Goal: Task Accomplishment & Management: Use online tool/utility

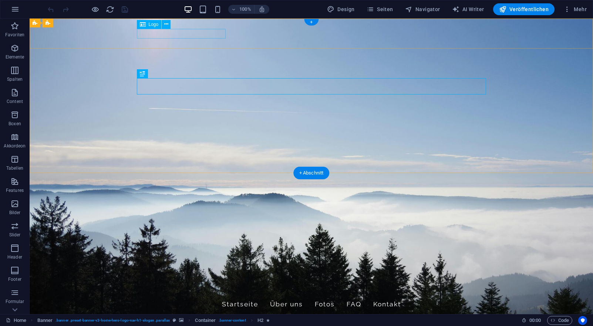
click at [205, 285] on div "Ferienwohnung [PERSON_NAME]" at bounding box center [311, 290] width 349 height 10
click at [165, 25] on icon at bounding box center [166, 24] width 4 height 8
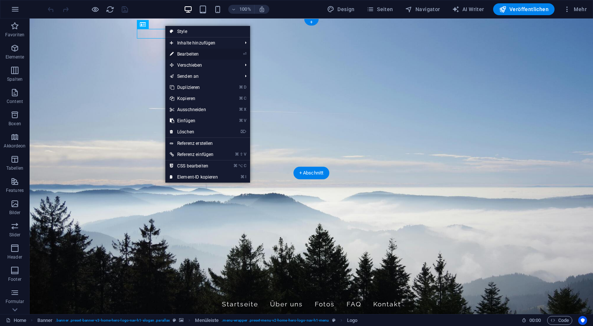
click at [213, 57] on link "⏎ Bearbeiten" at bounding box center [193, 53] width 57 height 11
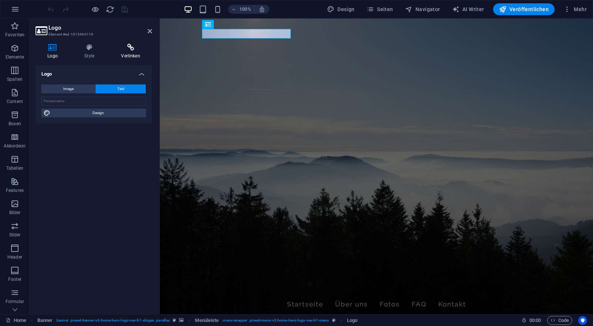
click at [136, 50] on icon at bounding box center [130, 47] width 43 height 7
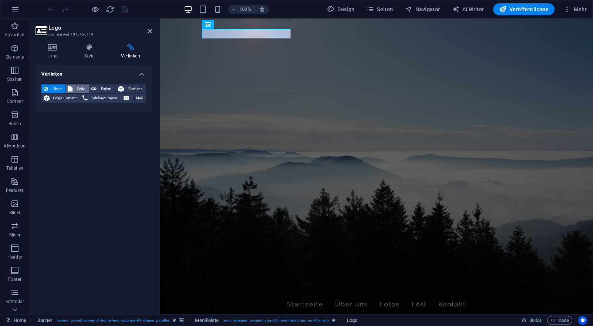
click at [79, 91] on span "Seite" at bounding box center [81, 88] width 12 height 9
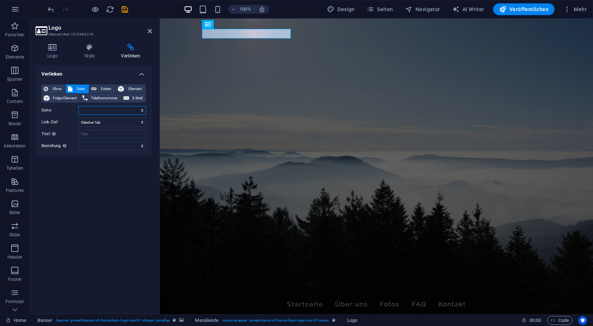
select select "0"
click at [99, 161] on div "Verlinken Ohne Seite Extern Element Folge-Element Telefonnummer E-Mail Seite Ho…" at bounding box center [94, 186] width 117 height 243
click at [149, 30] on icon at bounding box center [150, 31] width 4 height 6
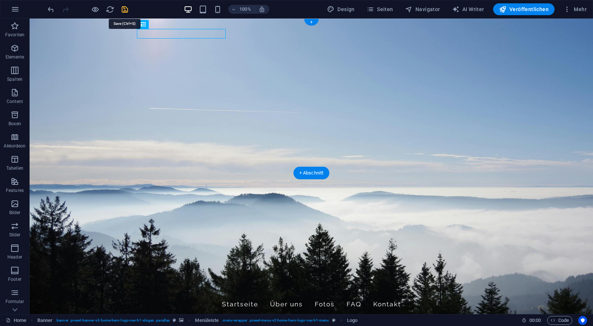
click at [128, 9] on icon "save" at bounding box center [125, 9] width 9 height 9
checkbox input "false"
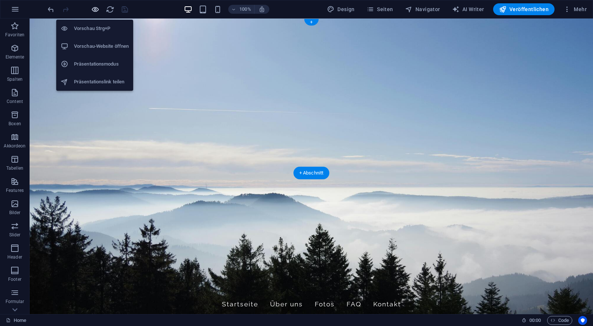
click at [98, 10] on icon "button" at bounding box center [95, 9] width 9 height 9
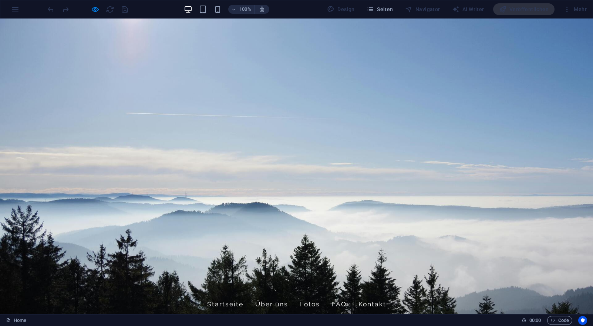
click at [161, 285] on span "Ferienwohnung [PERSON_NAME]" at bounding box center [187, 290] width 131 height 10
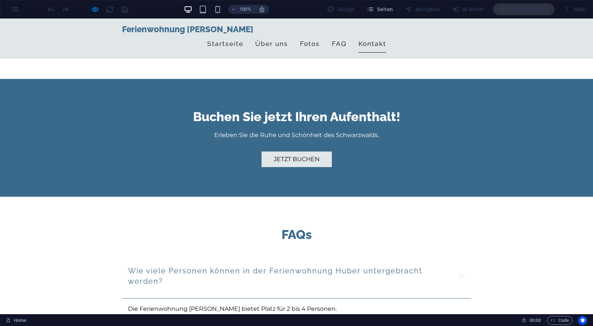
scroll to position [1062, 0]
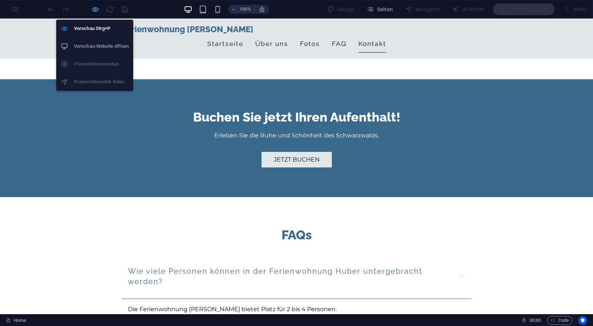
click at [98, 7] on icon "button" at bounding box center [95, 9] width 9 height 9
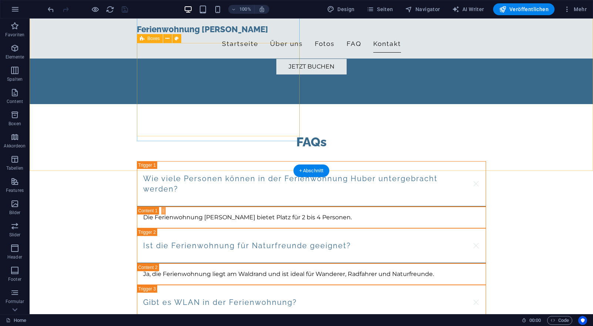
scroll to position [1079, 0]
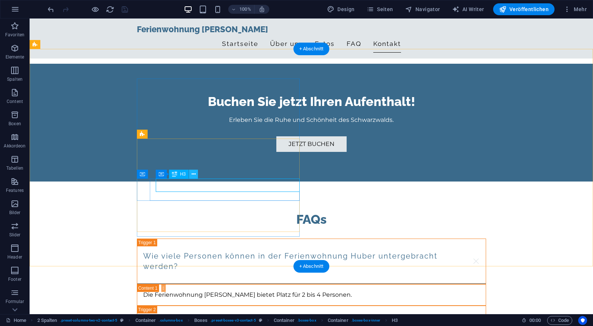
click at [195, 172] on icon at bounding box center [194, 174] width 4 height 8
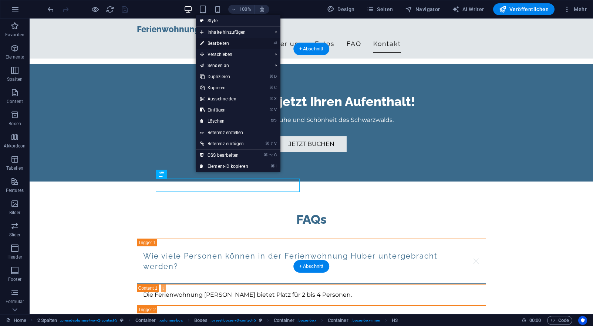
click at [261, 45] on li "⏎ Bearbeiten" at bounding box center [238, 43] width 85 height 11
click at [249, 44] on link "⏎ Bearbeiten" at bounding box center [224, 43] width 57 height 11
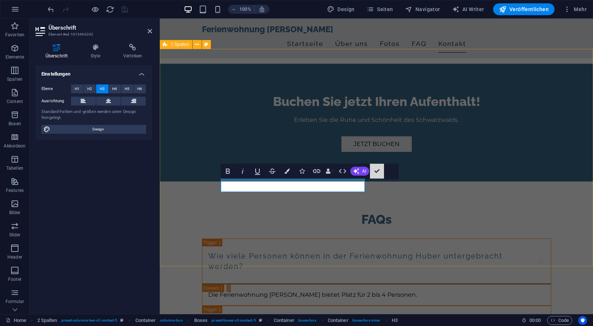
drag, startPoint x: 47, startPoint y: 124, endPoint x: 218, endPoint y: 151, distance: 173.5
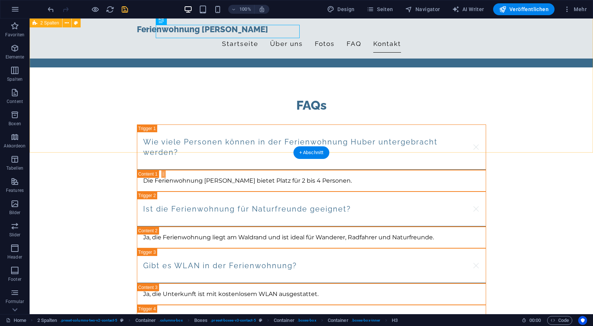
scroll to position [1193, 0]
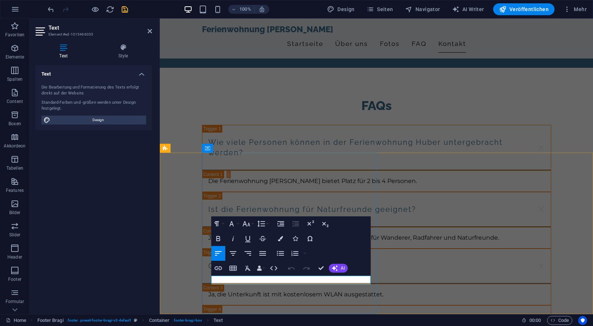
click at [228, 265] on icon "button" at bounding box center [228, 261] width 9 height 9
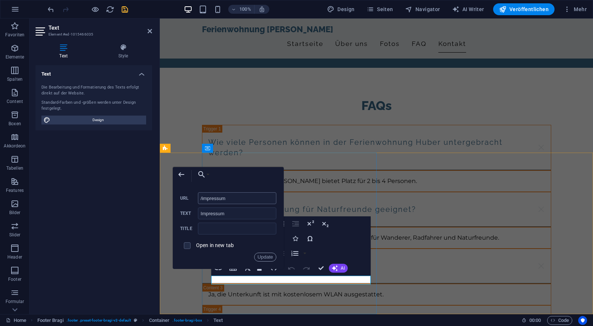
click at [204, 201] on input "/impressum" at bounding box center [237, 198] width 78 height 12
type input "/de/impressum"
click at [265, 258] on button "Update" at bounding box center [265, 256] width 22 height 9
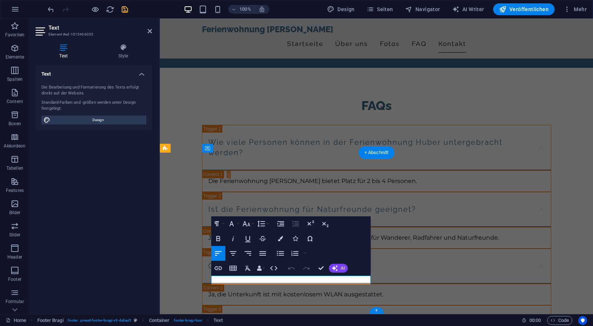
click at [284, 258] on icon "button" at bounding box center [283, 261] width 9 height 9
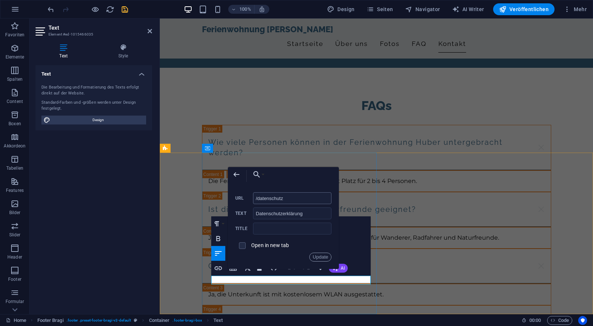
click at [260, 197] on input "/datenschutz" at bounding box center [292, 198] width 78 height 12
type input "/de/datenschutz"
click at [314, 255] on button "Update" at bounding box center [320, 256] width 22 height 9
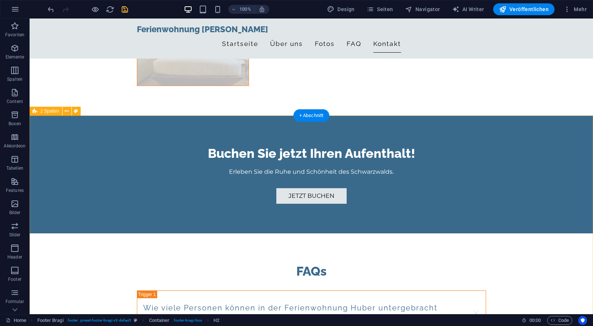
scroll to position [1012, 0]
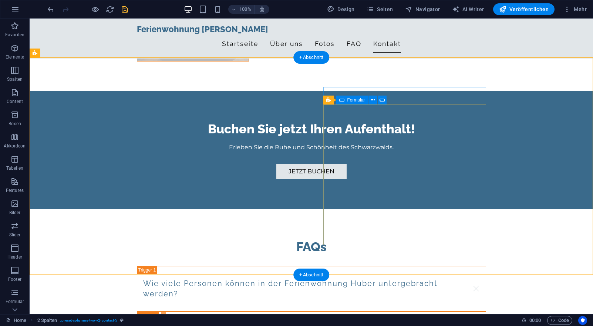
scroll to position [1082, 0]
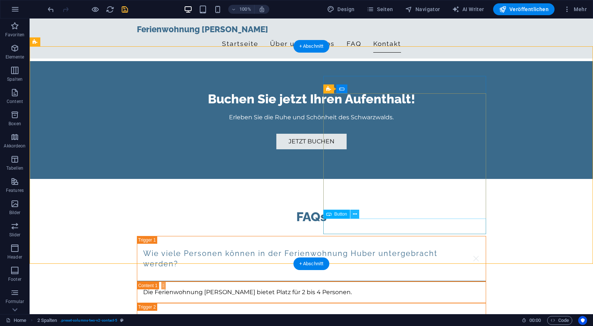
click at [355, 215] on icon at bounding box center [355, 214] width 4 height 8
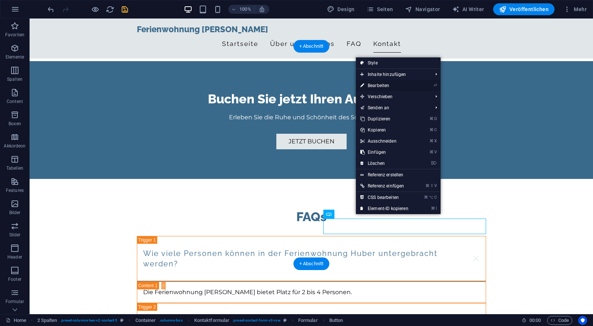
click at [409, 81] on link "⏎ Bearbeiten" at bounding box center [384, 85] width 57 height 11
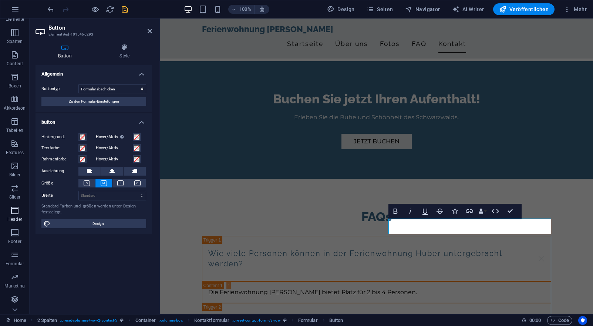
scroll to position [38, 0]
click at [19, 260] on span "Formular" at bounding box center [15, 259] width 30 height 18
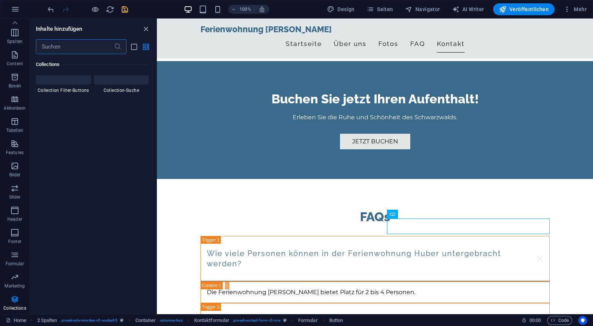
scroll to position [7092, 0]
click at [568, 6] on icon "button" at bounding box center [567, 9] width 7 height 7
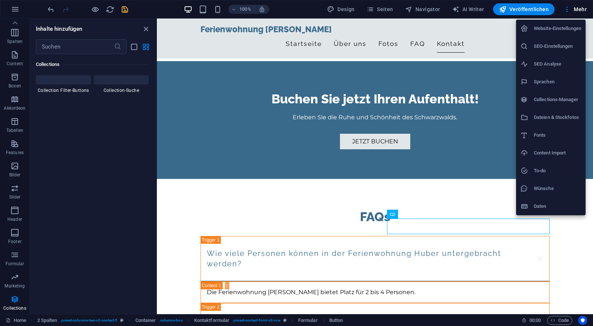
click at [144, 29] on div at bounding box center [296, 163] width 593 height 326
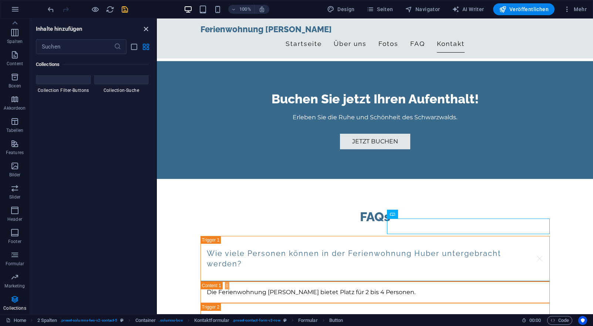
click at [145, 29] on icon "close panel" at bounding box center [146, 29] width 9 height 9
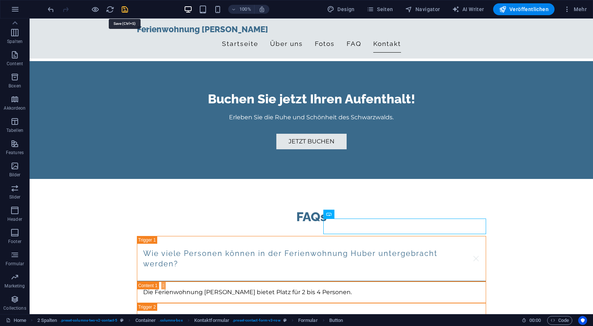
click at [121, 9] on icon "save" at bounding box center [125, 9] width 9 height 9
checkbox input "false"
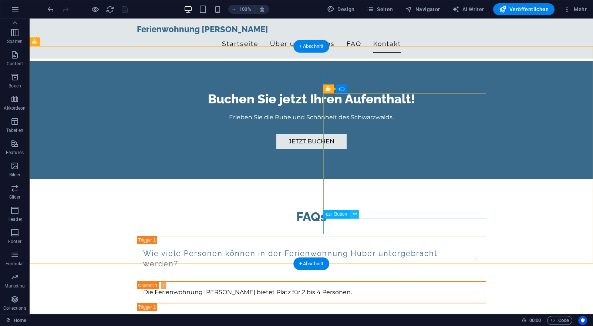
click at [357, 215] on icon at bounding box center [355, 214] width 4 height 8
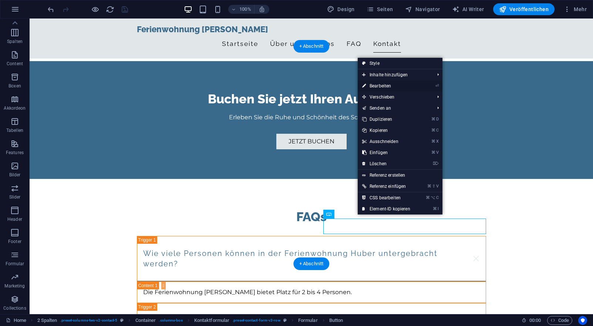
click at [414, 82] on link "⏎ Bearbeiten" at bounding box center [386, 85] width 57 height 11
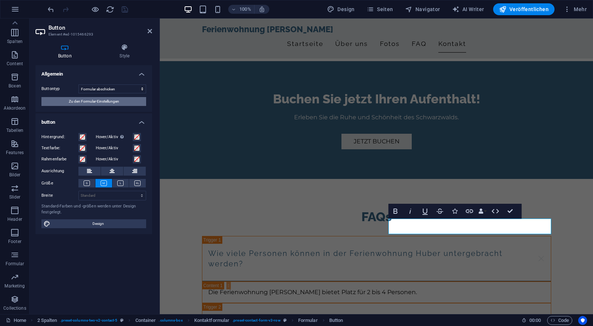
click at [128, 100] on button "Zu den Formular-Einstellungen" at bounding box center [93, 101] width 105 height 9
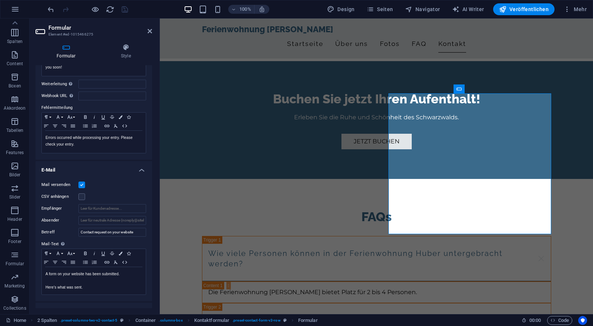
scroll to position [104, 0]
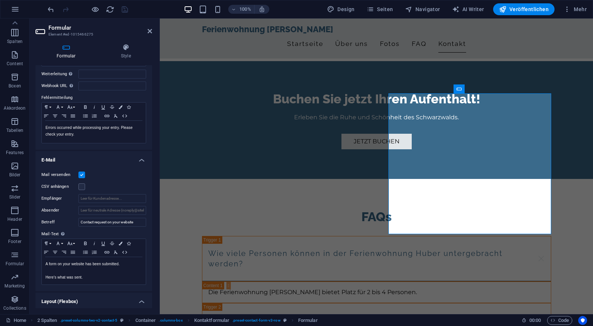
click at [139, 163] on h4 "E-Mail" at bounding box center [94, 157] width 117 height 13
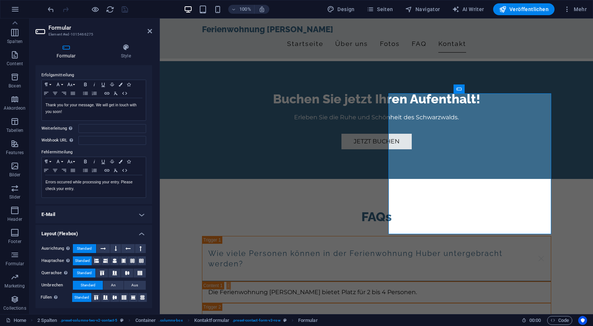
scroll to position [49, 0]
click at [141, 213] on h4 "E-Mail" at bounding box center [94, 215] width 117 height 18
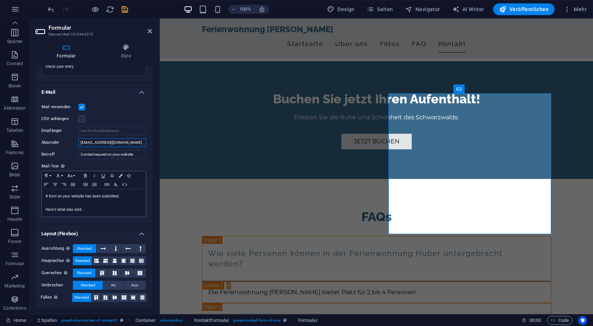
scroll to position [171, 0]
type input "[EMAIL_ADDRESS][DOMAIN_NAME]"
click at [102, 213] on div "A form on your website has been submitted. Here's what was sent." at bounding box center [94, 202] width 104 height 27
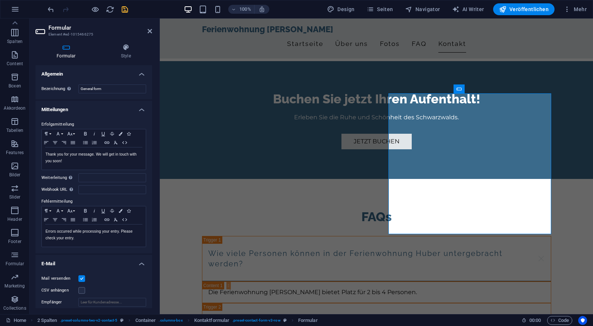
scroll to position [0, 0]
click at [127, 11] on icon "save" at bounding box center [125, 9] width 9 height 9
checkbox input "false"
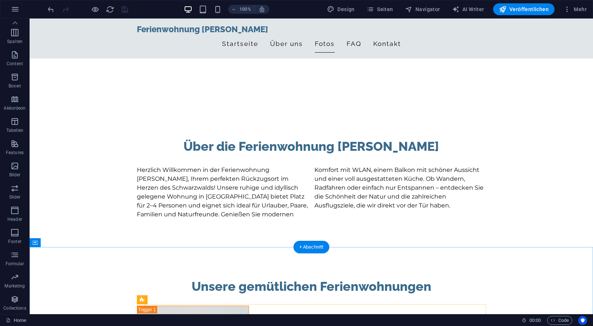
scroll to position [293, 0]
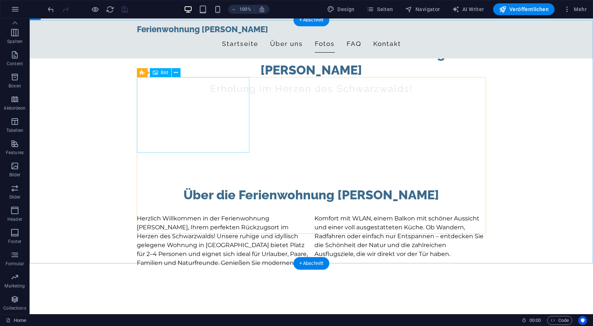
click at [177, 74] on icon at bounding box center [176, 73] width 4 height 8
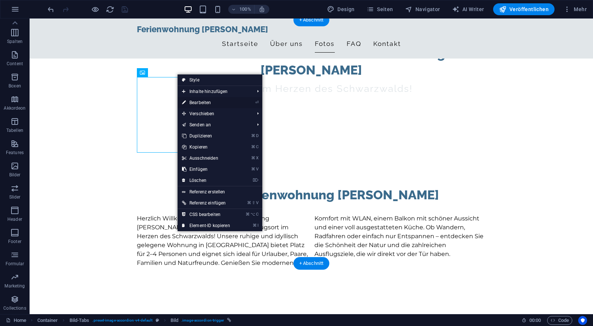
click at [197, 103] on link "⏎ Bearbeiten" at bounding box center [206, 102] width 57 height 11
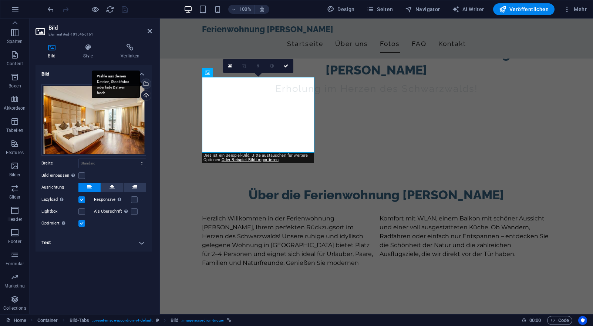
click at [147, 83] on div "Wähle aus deinen Dateien, Stockfotos oder lade Dateien hoch" at bounding box center [145, 84] width 11 height 11
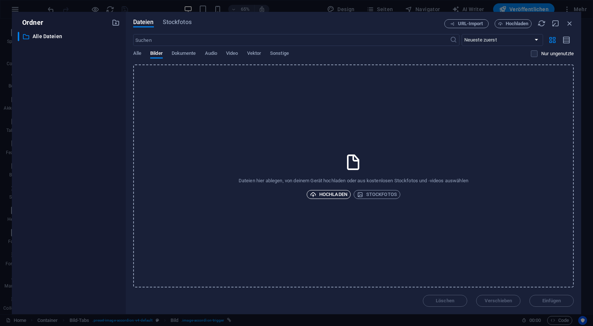
click at [332, 193] on span "Hochladen" at bounding box center [328, 194] width 37 height 9
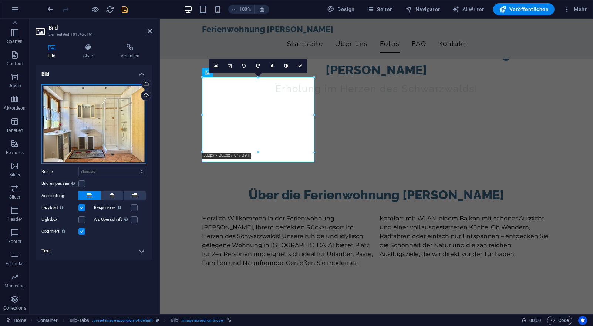
click at [95, 120] on div "Ziehe Dateien zum Hochladen hierher oder klicke hier, um aus Dateien oder koste…" at bounding box center [93, 124] width 105 height 80
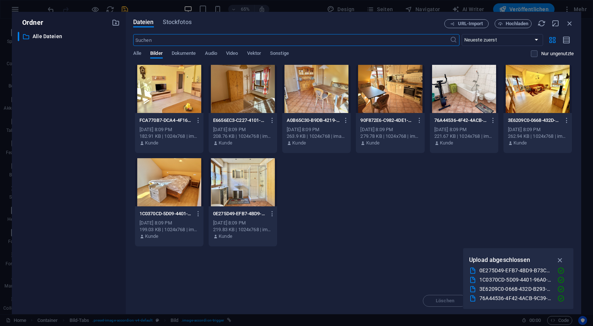
click at [544, 104] on div at bounding box center [538, 89] width 68 height 48
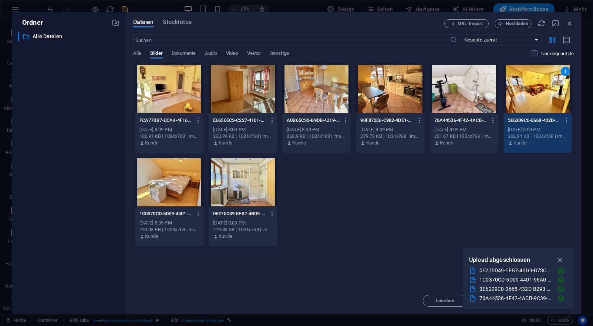
click at [550, 75] on div "1" at bounding box center [538, 89] width 68 height 48
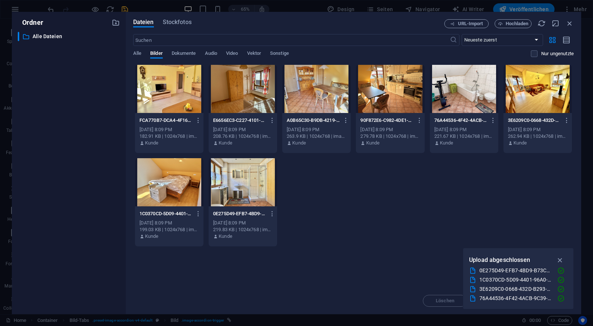
click at [550, 75] on div at bounding box center [538, 89] width 68 height 48
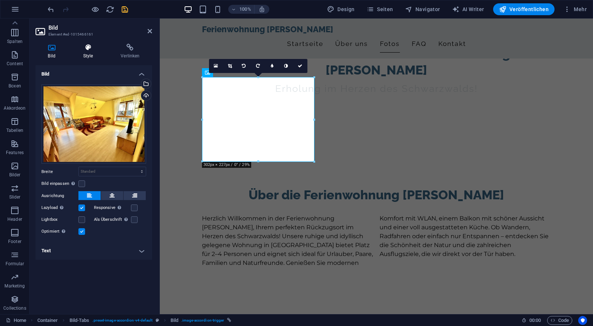
click at [90, 55] on h4 "Style" at bounding box center [90, 52] width 38 height 16
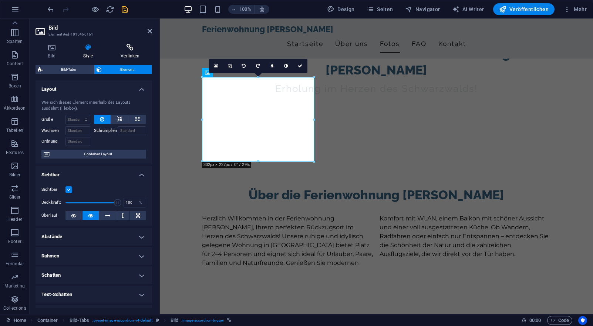
scroll to position [0, 0]
click at [131, 48] on icon at bounding box center [130, 47] width 44 height 7
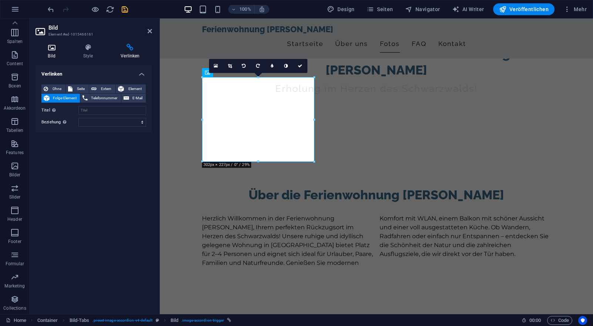
click at [60, 54] on h4 "Bild" at bounding box center [53, 52] width 35 height 16
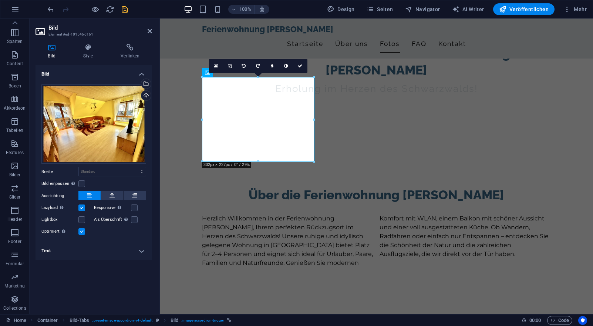
click at [101, 257] on h4 "Text" at bounding box center [94, 251] width 117 height 18
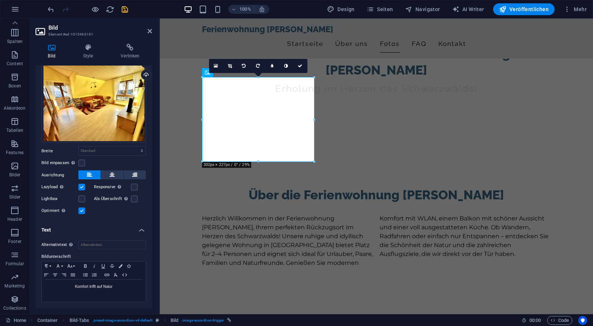
scroll to position [20, 0]
click at [106, 295] on div "Komfort trifft auf Natur" at bounding box center [94, 291] width 104 height 22
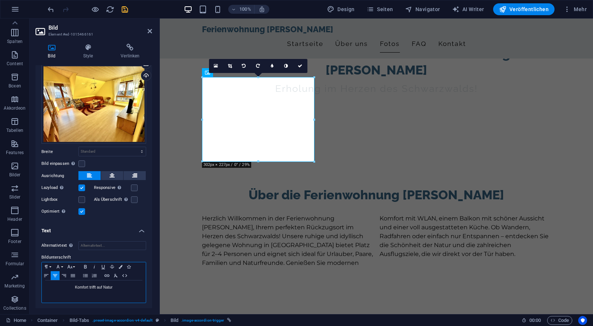
click at [122, 290] on div "Komfort trifft auf Natur" at bounding box center [94, 291] width 104 height 22
click at [127, 217] on div "Ziehe Dateien zum Hochladen hierher oder klicke hier, um aus Dateien oder koste…" at bounding box center [94, 140] width 117 height 164
click at [12, 172] on p "Bilder" at bounding box center [14, 175] width 11 height 6
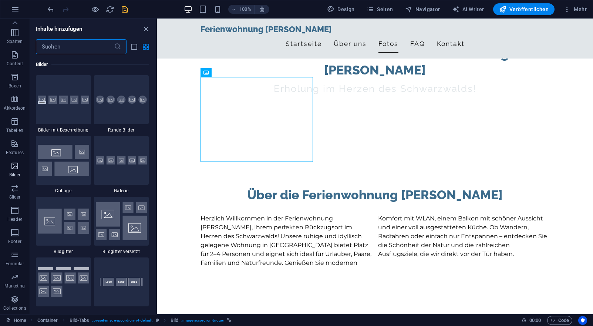
scroll to position [3752, 0]
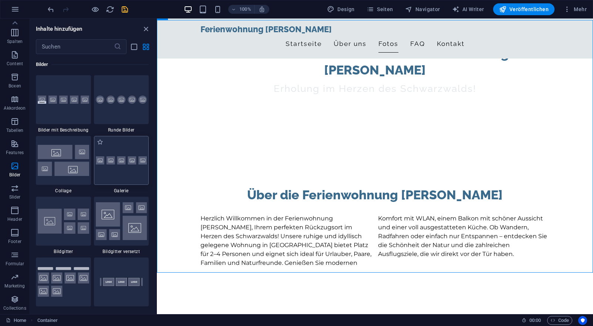
click at [113, 169] on div at bounding box center [121, 160] width 55 height 49
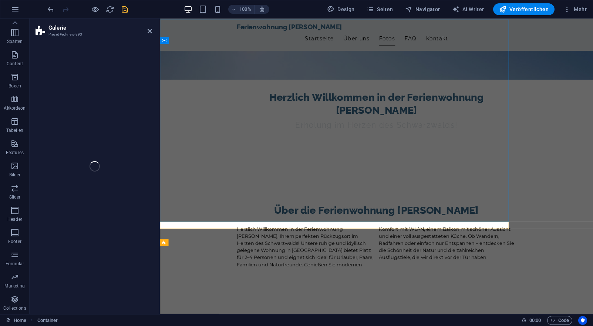
select select "rem"
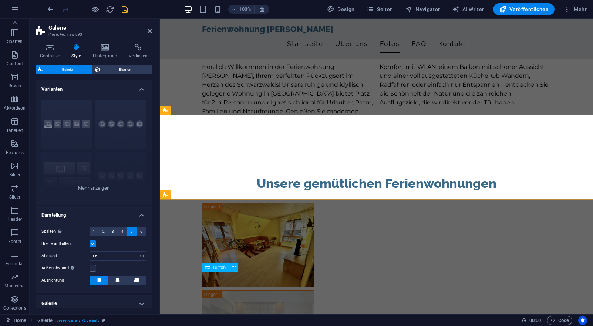
scroll to position [433, 0]
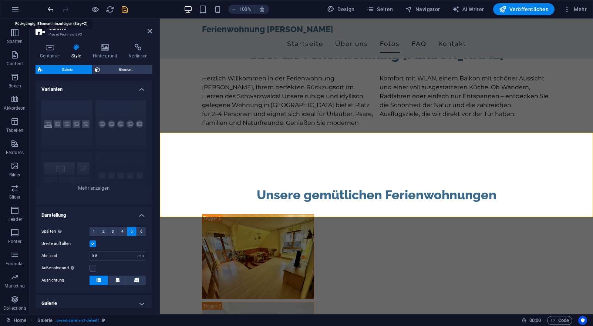
click at [50, 7] on icon "undo" at bounding box center [51, 9] width 9 height 9
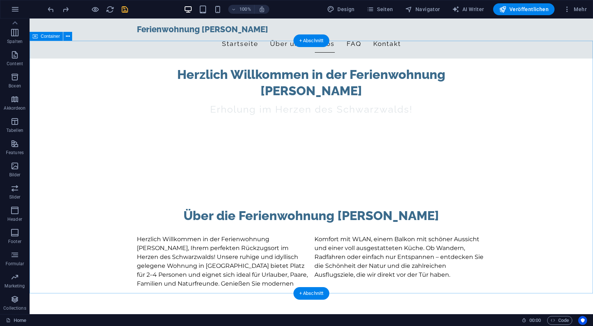
scroll to position [288, 0]
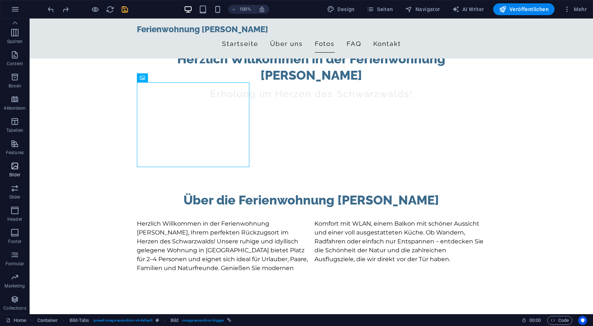
click at [14, 167] on icon "button" at bounding box center [14, 165] width 9 height 9
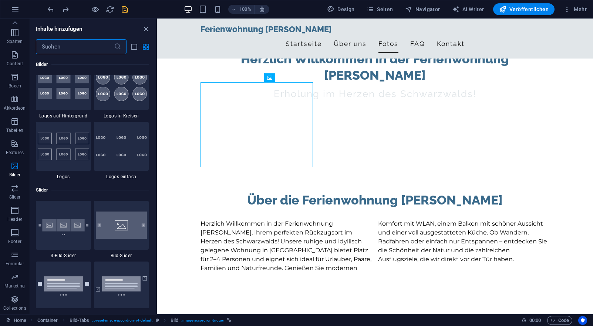
scroll to position [4073, 0]
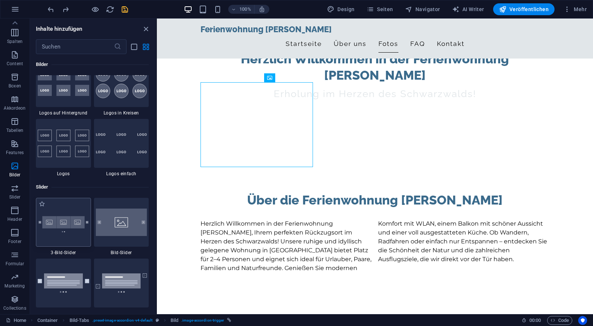
click at [73, 226] on img at bounding box center [63, 222] width 51 height 34
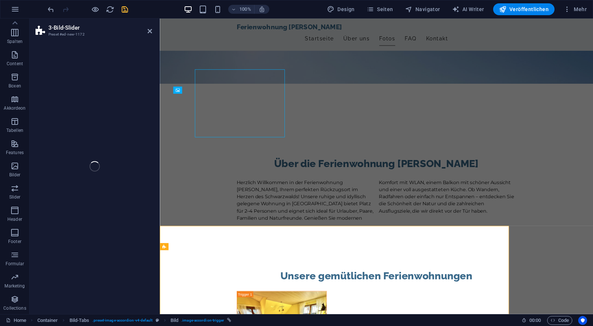
select select "rem"
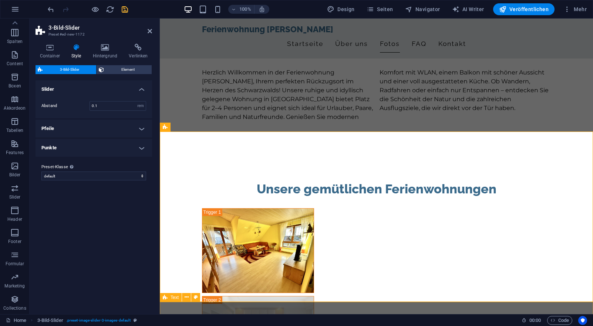
scroll to position [434, 0]
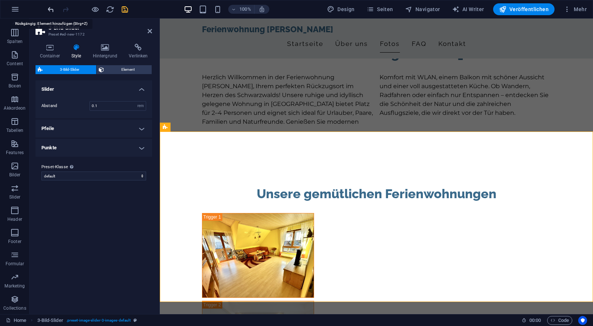
click at [52, 10] on icon "undo" at bounding box center [51, 9] width 9 height 9
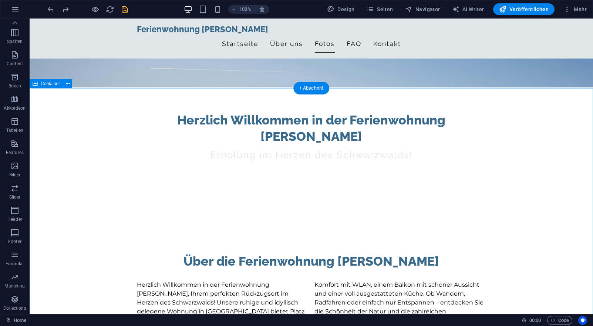
scroll to position [225, 0]
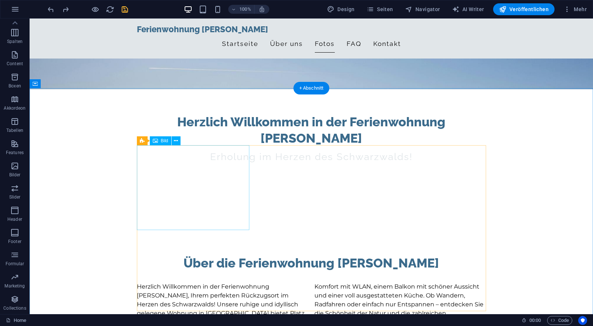
click at [167, 140] on span "Bild" at bounding box center [164, 140] width 7 height 4
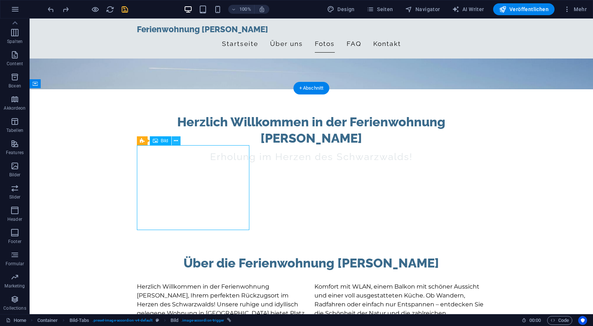
click at [178, 140] on button at bounding box center [176, 140] width 9 height 9
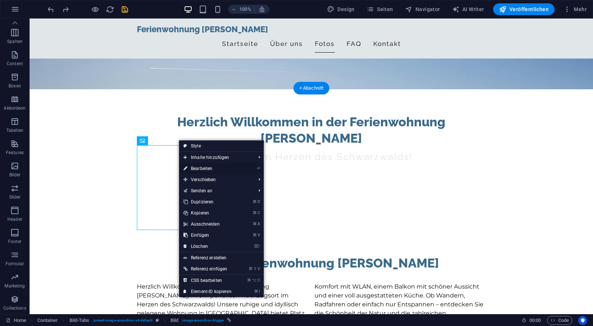
click at [202, 165] on link "⏎ Bearbeiten" at bounding box center [207, 168] width 57 height 11
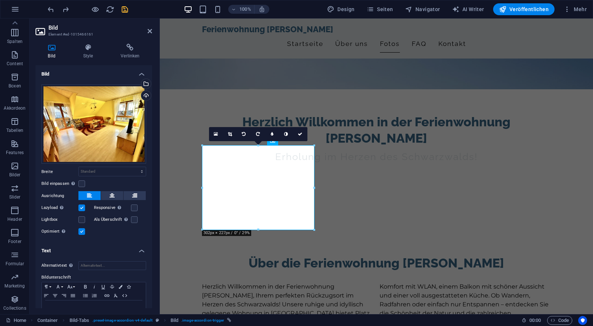
scroll to position [0, 0]
click at [148, 30] on icon at bounding box center [150, 31] width 4 height 6
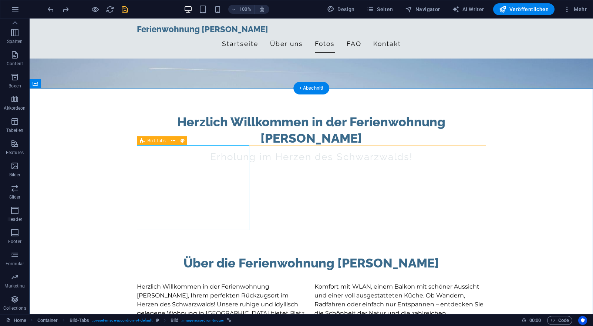
click at [145, 142] on div "Bild-Tabs" at bounding box center [153, 140] width 32 height 9
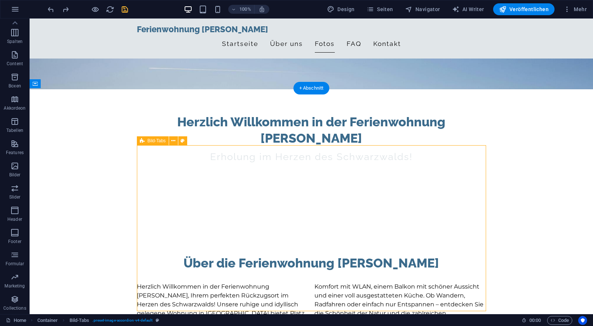
click at [152, 139] on span "Bild-Tabs" at bounding box center [157, 140] width 18 height 4
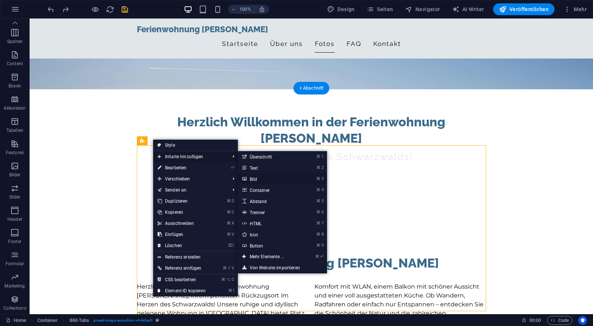
click at [272, 181] on link "⌘ 3 Bild" at bounding box center [268, 178] width 61 height 11
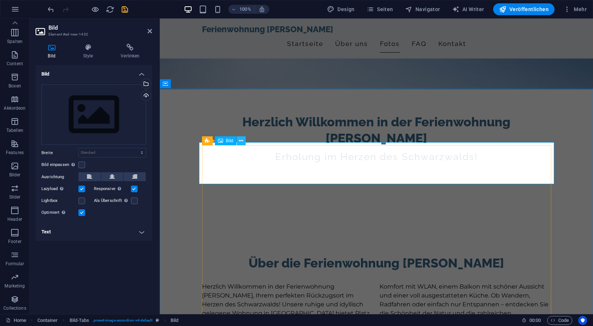
click at [241, 142] on icon at bounding box center [241, 141] width 4 height 8
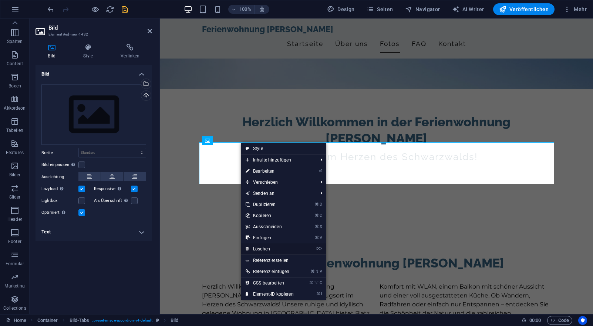
click at [264, 248] on link "⌦ Löschen" at bounding box center [269, 248] width 57 height 11
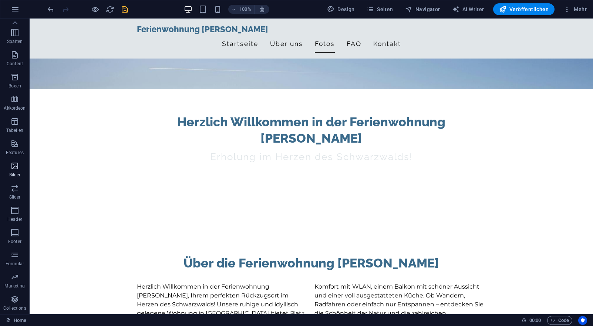
click at [17, 166] on icon "button" at bounding box center [14, 165] width 9 height 9
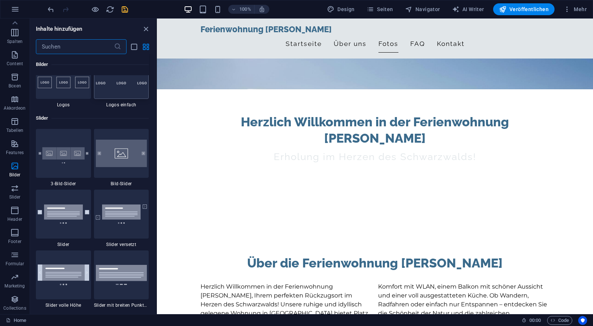
scroll to position [4145, 0]
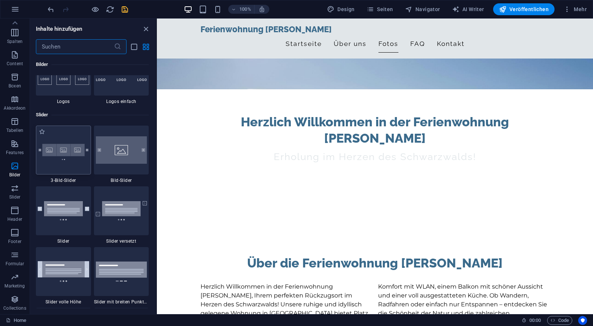
click at [80, 164] on img at bounding box center [63, 150] width 51 height 34
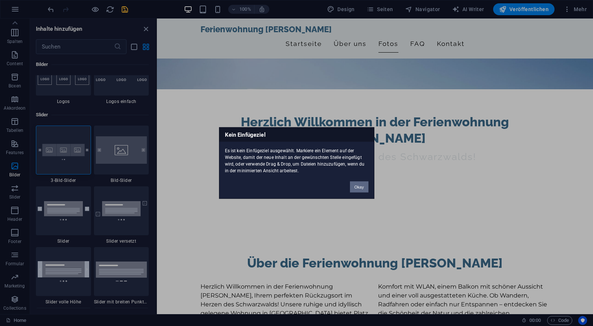
click at [358, 188] on button "Okay" at bounding box center [359, 186] width 19 height 11
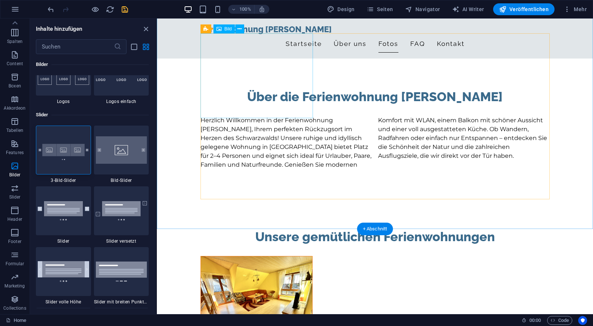
scroll to position [404, 0]
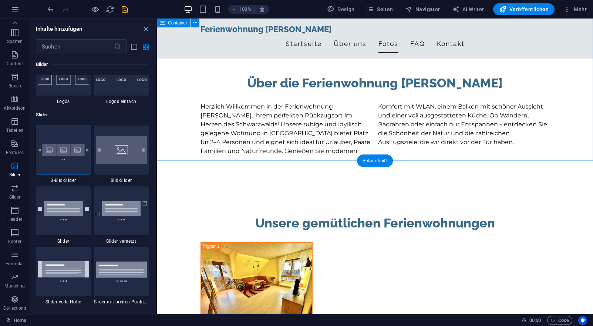
click at [83, 153] on img at bounding box center [63, 150] width 51 height 34
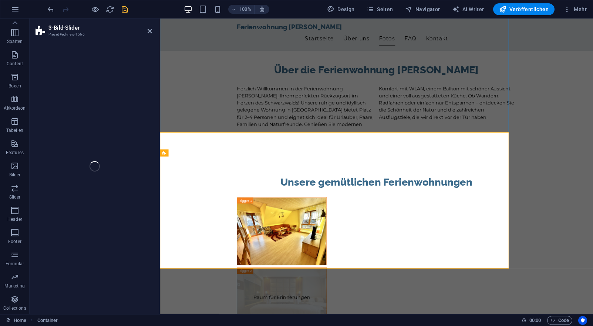
select select "rem"
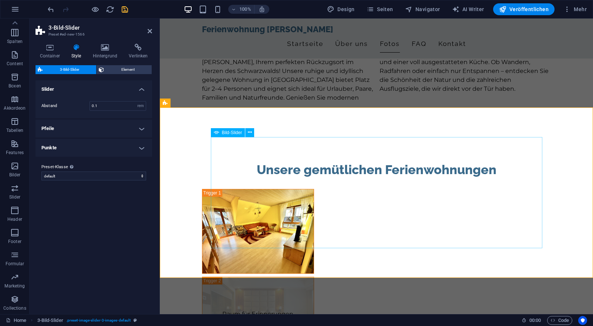
scroll to position [469, 0]
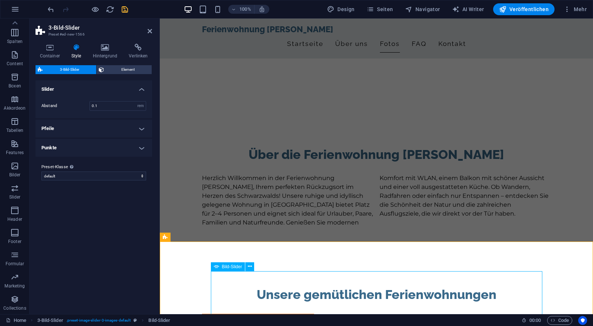
scroll to position [324, 0]
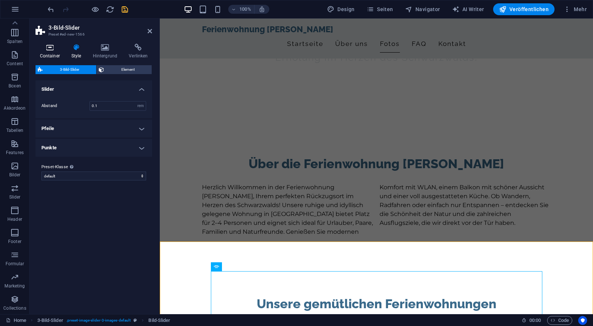
click at [59, 49] on icon at bounding box center [50, 47] width 28 height 7
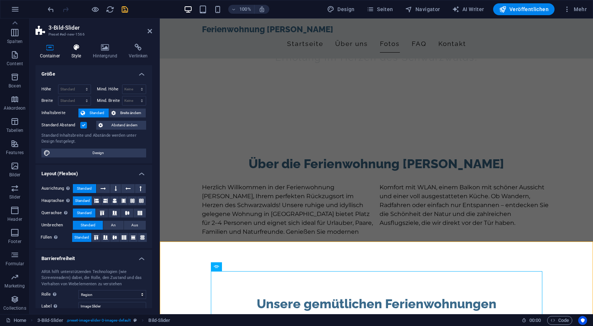
click at [76, 49] on icon at bounding box center [76, 47] width 19 height 7
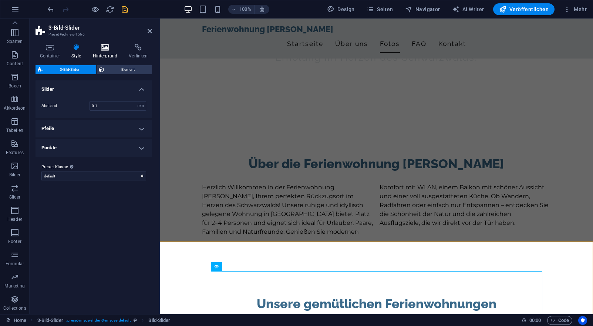
click at [101, 50] on icon at bounding box center [104, 47] width 33 height 7
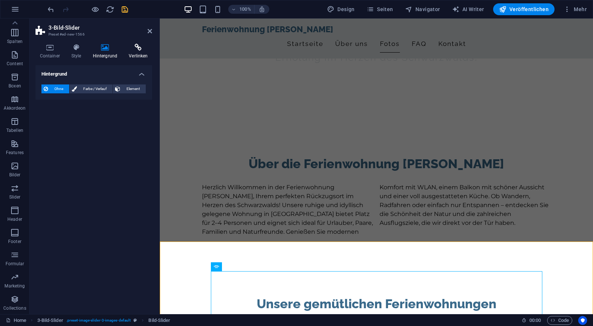
click at [126, 51] on icon at bounding box center [138, 47] width 27 height 7
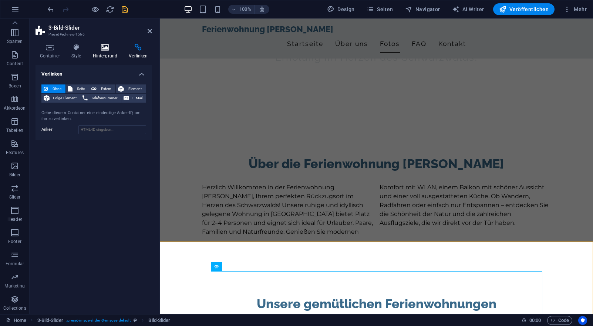
click at [98, 50] on icon at bounding box center [104, 47] width 33 height 7
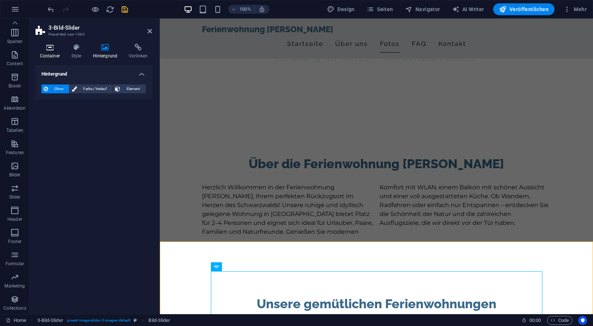
click at [47, 48] on icon at bounding box center [50, 47] width 28 height 7
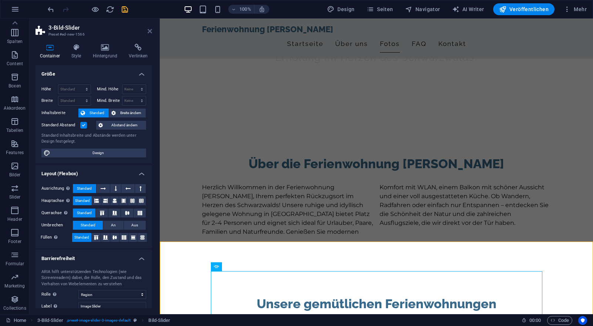
click at [151, 33] on icon at bounding box center [150, 31] width 4 height 6
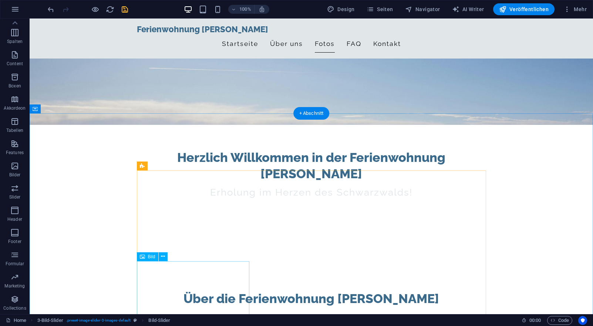
scroll to position [171, 0]
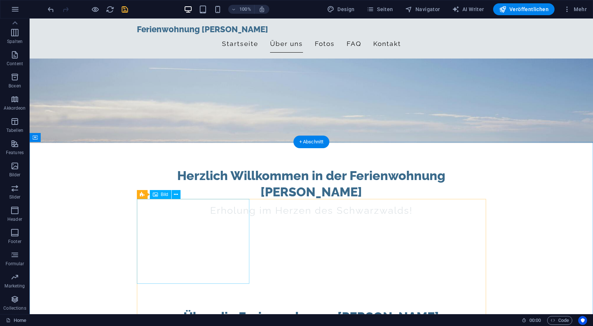
click at [177, 195] on icon at bounding box center [176, 195] width 4 height 8
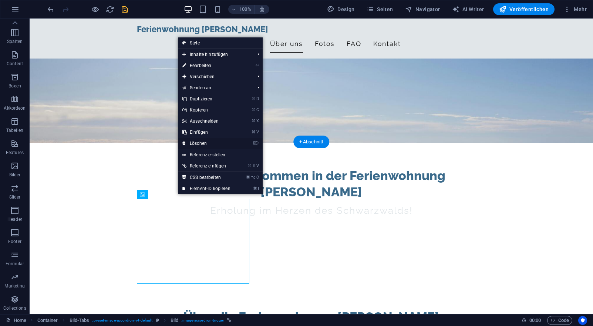
click at [229, 139] on link "⌦ Löschen" at bounding box center [206, 143] width 57 height 11
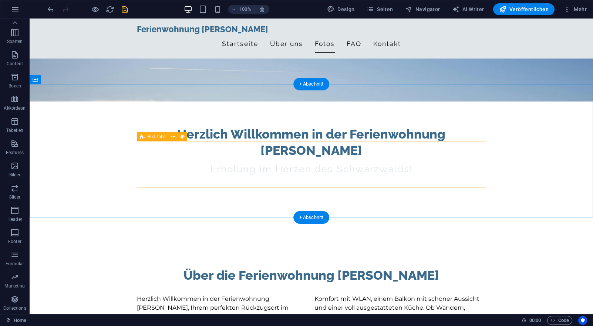
scroll to position [256, 0]
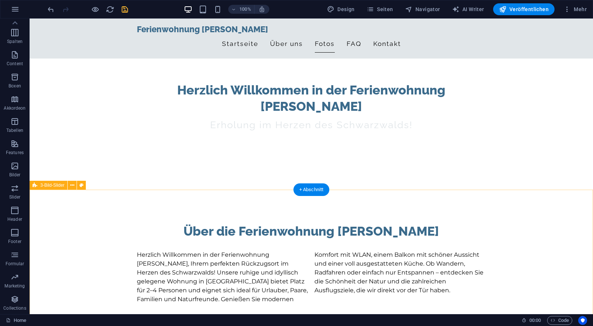
click at [185, 219] on div "Bild-Slider" at bounding box center [170, 214] width 48 height 9
click at [185, 216] on icon at bounding box center [185, 215] width 4 height 8
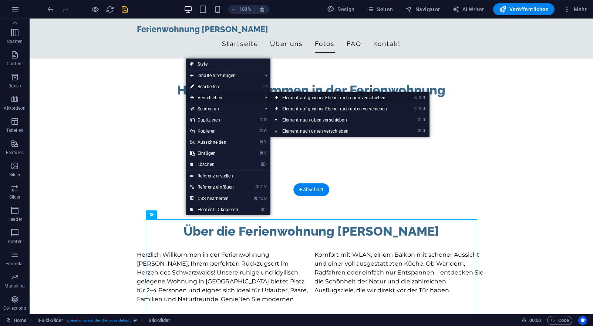
click at [289, 96] on link "⌘ ⇧ ⬆ Element auf gleicher Ebene nach oben verschieben" at bounding box center [337, 97] width 132 height 11
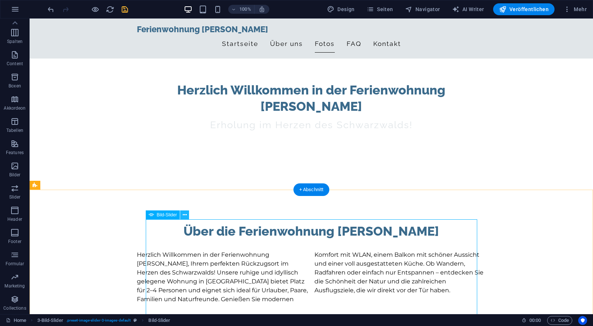
click at [186, 212] on icon at bounding box center [185, 215] width 4 height 8
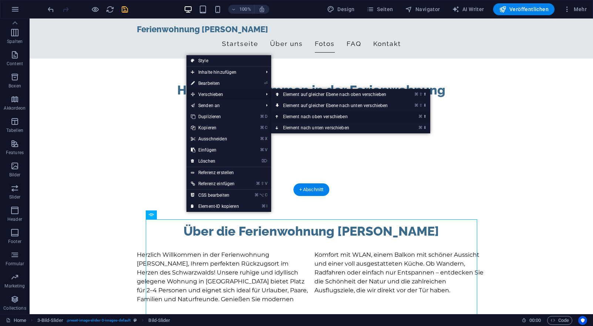
click at [289, 114] on link "⌘ ⬆ Element nach oben verschieben" at bounding box center [337, 116] width 132 height 11
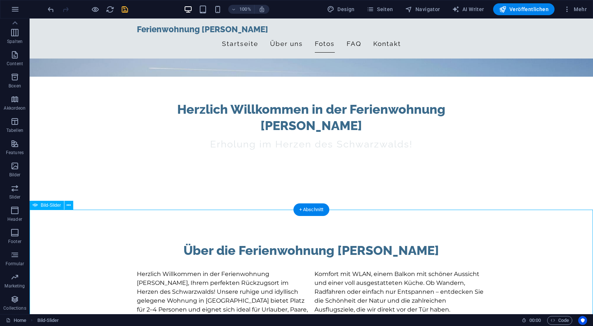
scroll to position [236, 0]
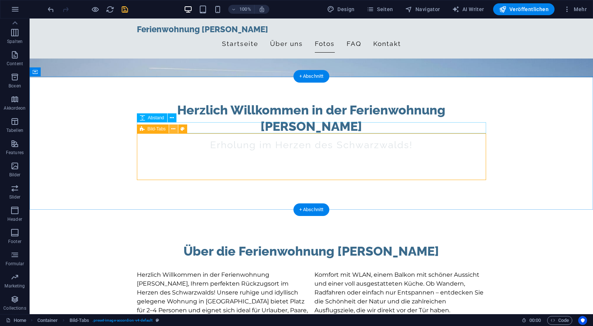
click at [173, 128] on icon at bounding box center [173, 129] width 4 height 8
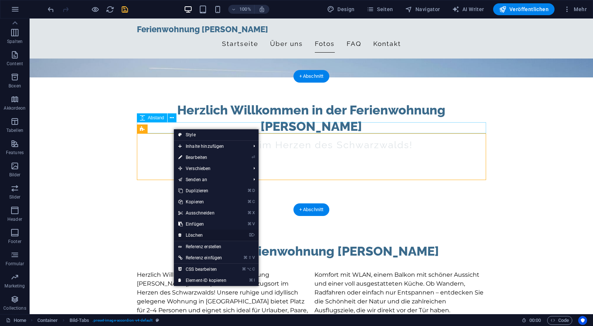
click at [200, 236] on link "⌦ Löschen" at bounding box center [202, 234] width 57 height 11
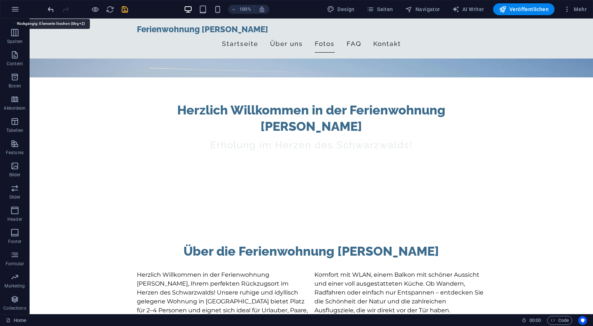
click at [48, 10] on icon "undo" at bounding box center [51, 9] width 9 height 9
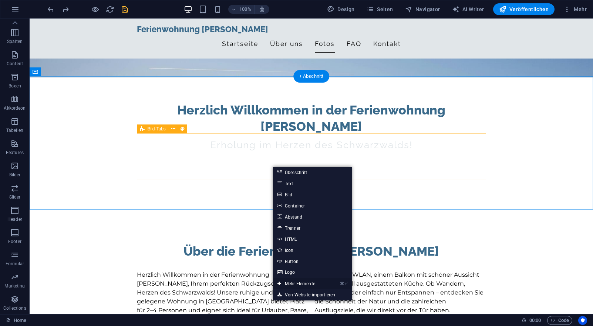
click at [303, 282] on link "⌘ ⏎ Mehr Elemente ..." at bounding box center [298, 283] width 51 height 11
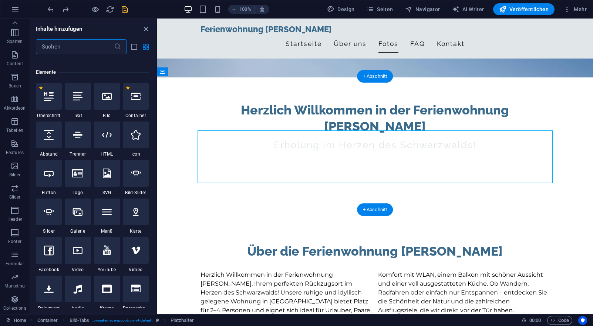
scroll to position [79, 0]
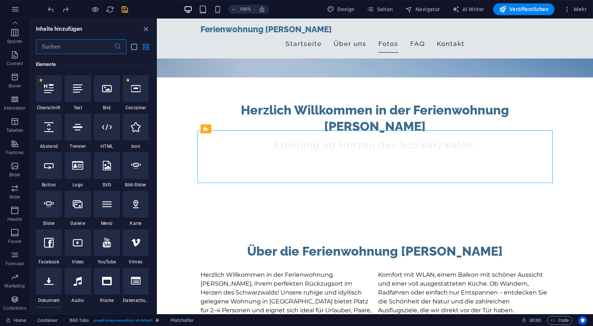
click at [83, 50] on input "text" at bounding box center [75, 46] width 78 height 15
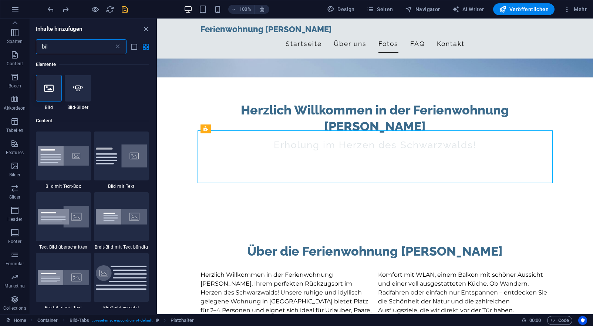
scroll to position [0, 0]
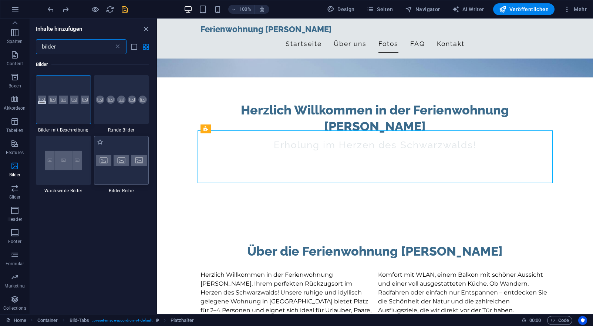
type input "bilder"
click at [119, 163] on img at bounding box center [121, 160] width 51 height 11
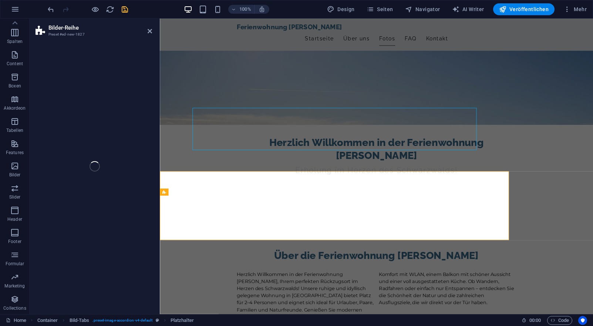
select select "rem"
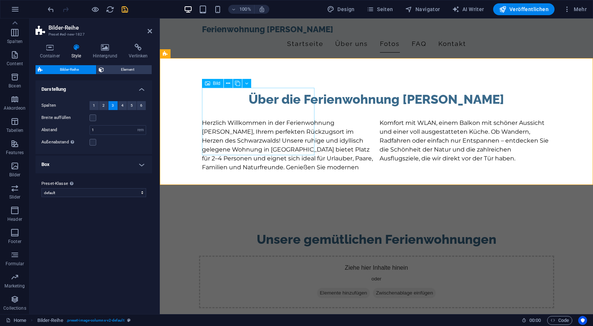
scroll to position [383, 0]
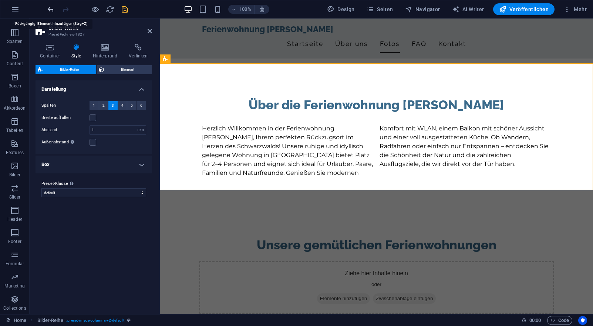
click at [53, 11] on icon "undo" at bounding box center [51, 9] width 9 height 9
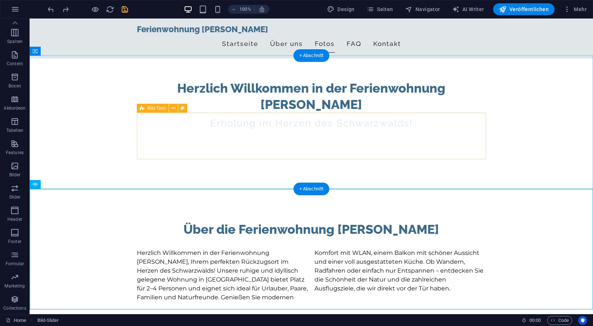
scroll to position [256, 0]
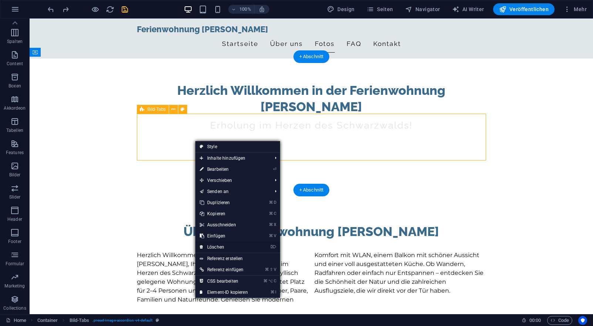
click at [223, 246] on link "⌦ Löschen" at bounding box center [223, 246] width 57 height 11
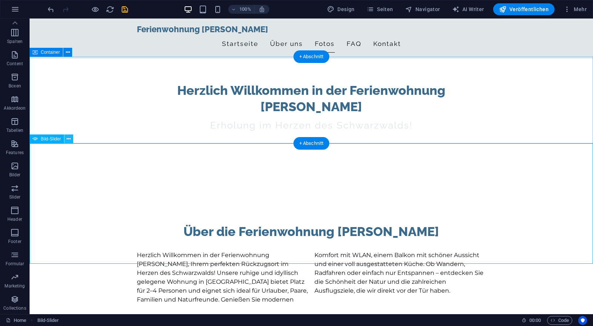
click at [70, 141] on icon at bounding box center [69, 139] width 4 height 8
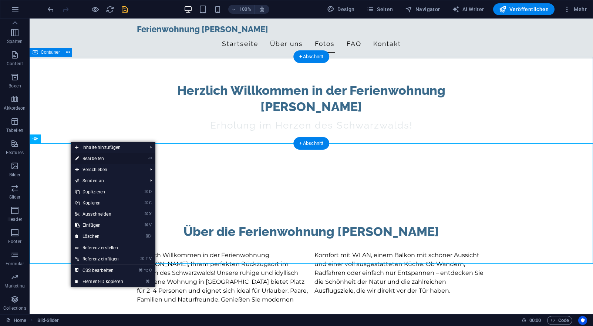
click at [121, 159] on link "⏎ Bearbeiten" at bounding box center [99, 158] width 57 height 11
select select "px"
select select "ms"
select select "s"
select select "progressive"
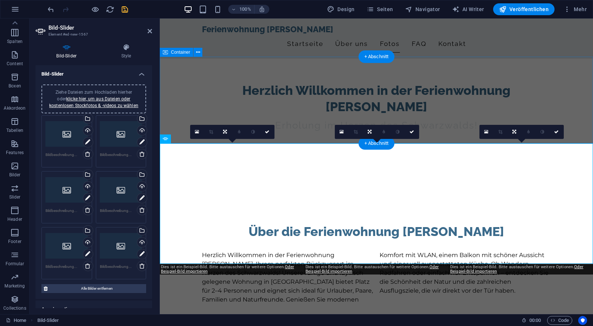
scroll to position [0, 0]
click at [89, 143] on icon at bounding box center [87, 142] width 5 height 9
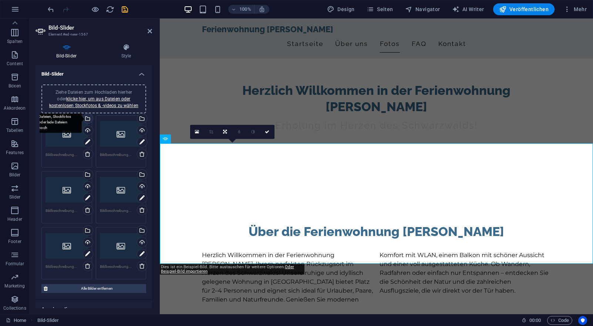
click at [88, 121] on div "Wähle aus deinen Dateien, Stockfotos oder lade Dateien hoch" at bounding box center [87, 119] width 11 height 11
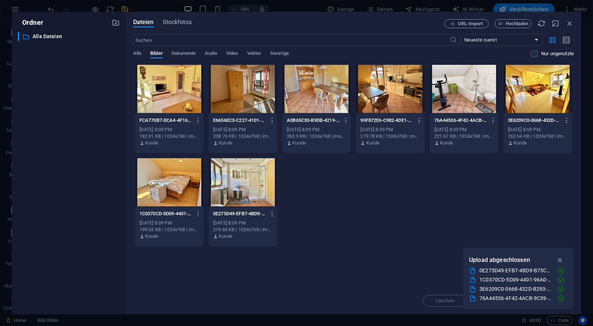
click at [527, 90] on div at bounding box center [538, 89] width 68 height 48
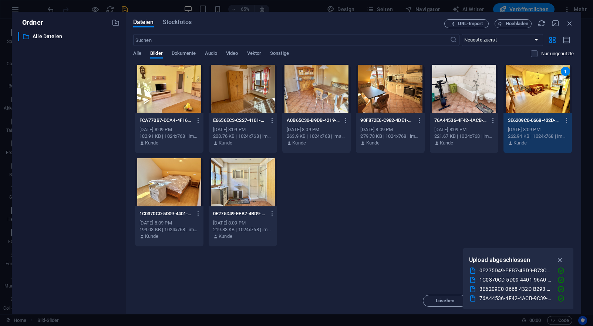
click at [527, 90] on div "1" at bounding box center [538, 89] width 68 height 48
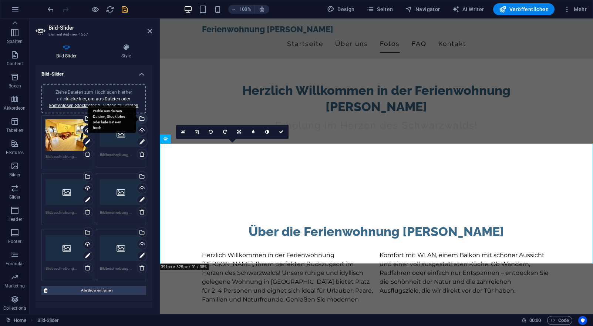
click at [142, 116] on div "Wähle aus deinen Dateien, Stockfotos oder lade Dateien hoch" at bounding box center [141, 119] width 11 height 11
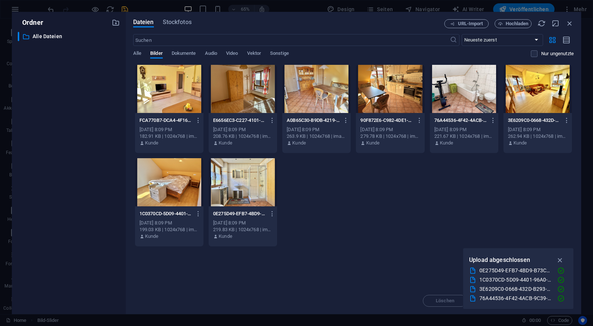
click at [165, 93] on div at bounding box center [169, 89] width 68 height 48
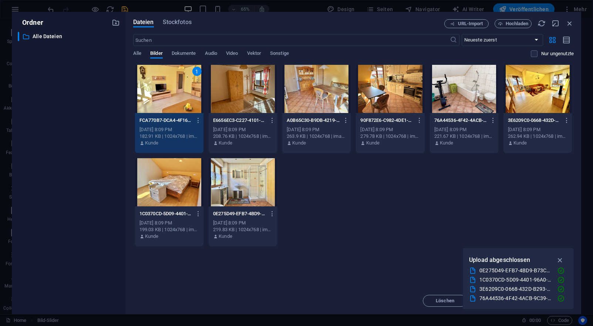
click at [165, 93] on div "1" at bounding box center [169, 89] width 68 height 48
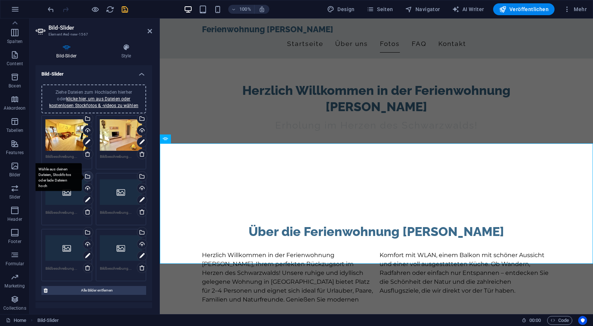
click at [89, 175] on div "Wähle aus deinen Dateien, Stockfotos oder lade Dateien hoch" at bounding box center [87, 176] width 11 height 11
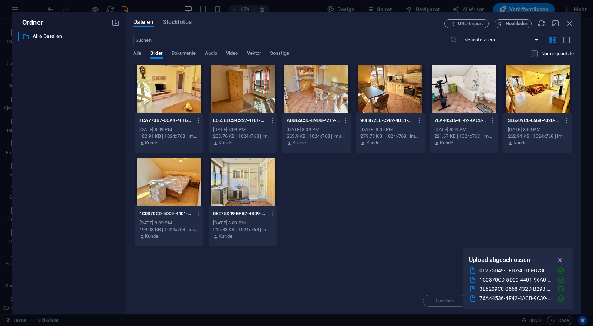
click at [188, 195] on div at bounding box center [169, 182] width 68 height 48
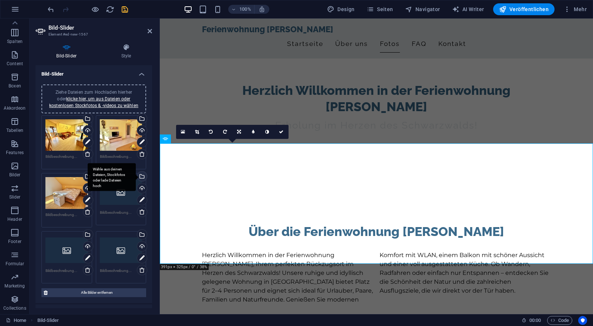
click at [141, 174] on div "Wähle aus deinen Dateien, Stockfotos oder lade Dateien hoch" at bounding box center [141, 176] width 11 height 11
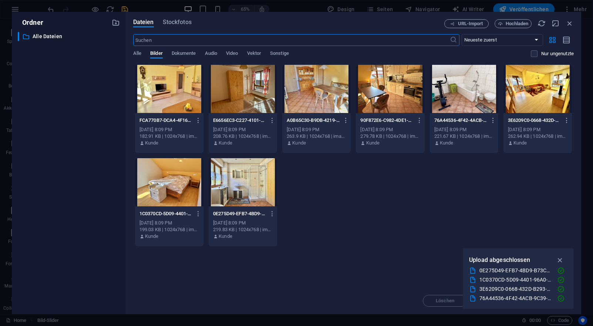
click at [389, 100] on div at bounding box center [390, 89] width 68 height 48
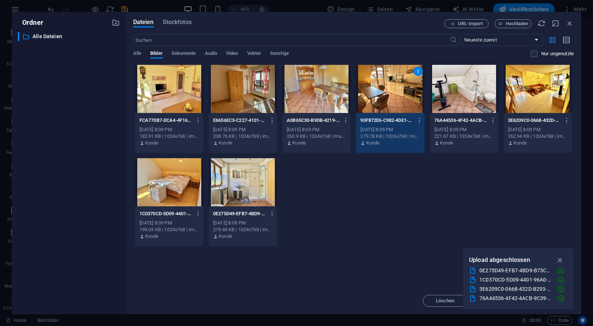
click at [389, 100] on div "1" at bounding box center [390, 89] width 68 height 48
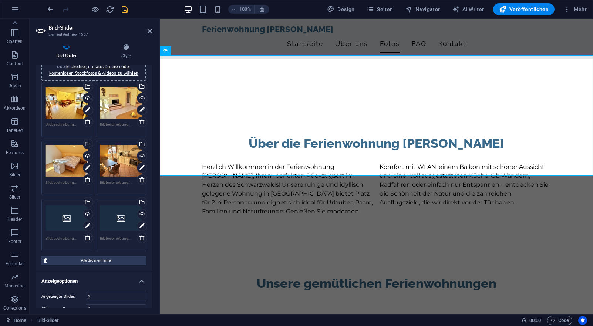
scroll to position [35, 0]
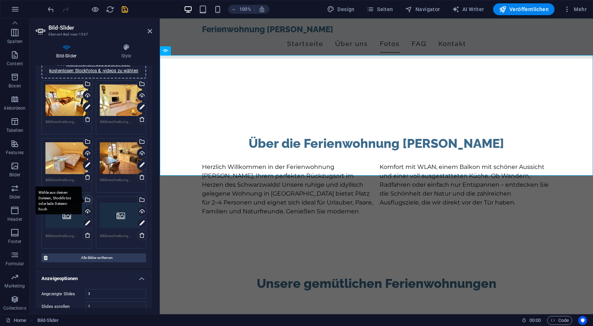
click at [88, 200] on div "Wähle aus deinen Dateien, Stockfotos oder lade Dateien hoch" at bounding box center [87, 200] width 11 height 11
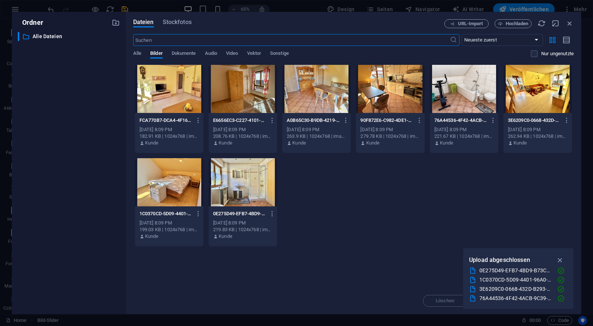
click at [441, 91] on div at bounding box center [464, 89] width 68 height 48
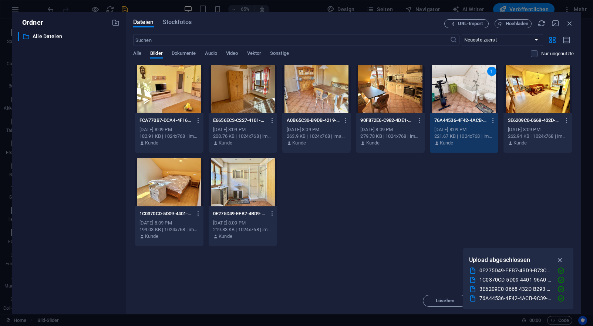
click at [441, 91] on div "1" at bounding box center [464, 89] width 68 height 48
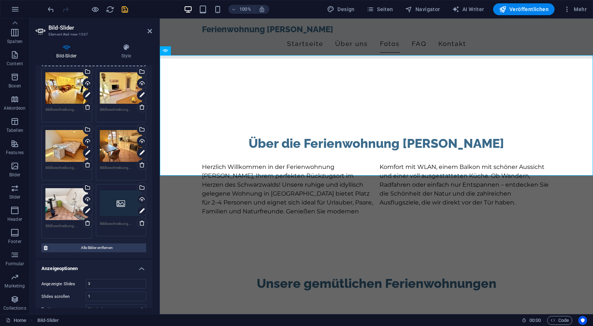
scroll to position [47, 0]
click at [143, 186] on div "Wähle aus deinen Dateien, Stockfotos oder lade Dateien hoch" at bounding box center [141, 187] width 11 height 11
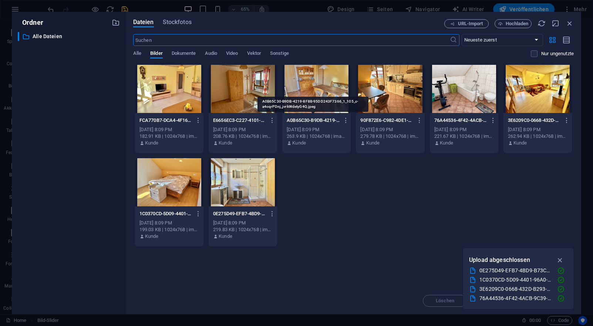
click at [326, 118] on p "A0B65C30-B9DB-4219-8F8B-95DD243F7366_1_105_c-a4oqrPDnj_jvrkWdetyG4Q.jpeg" at bounding box center [313, 120] width 53 height 7
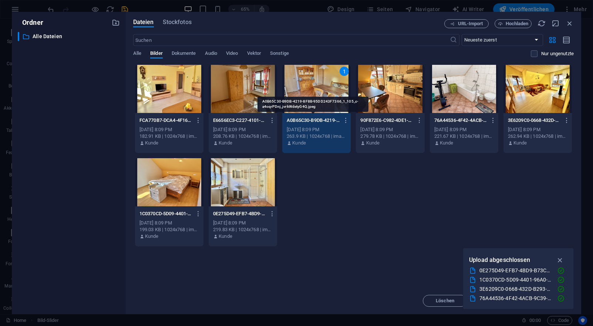
click at [326, 118] on p "A0B65C30-B9DB-4219-8F8B-95DD243F7366_1_105_c-a4oqrPDnj_jvrkWdetyG4Q.jpeg" at bounding box center [313, 120] width 53 height 7
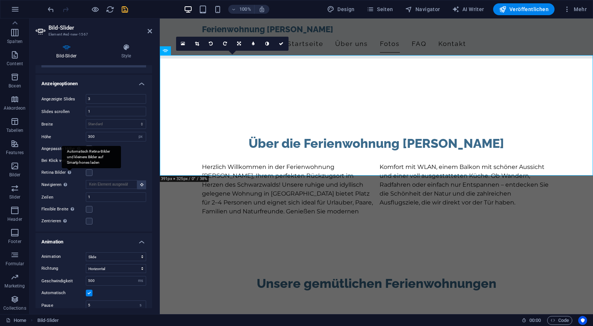
scroll to position [234, 0]
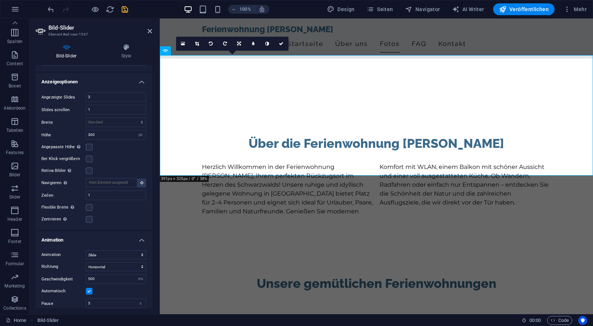
click at [127, 38] on div "Bild-Slider Style Bild-Slider Ziehe Dateien zum Hochladen hierher oder klicke h…" at bounding box center [94, 176] width 128 height 276
click at [124, 49] on icon at bounding box center [126, 47] width 52 height 7
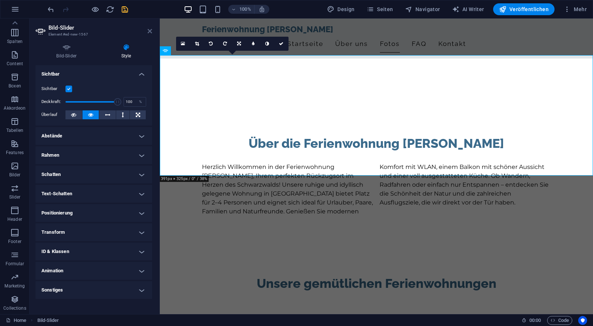
click at [151, 34] on icon at bounding box center [150, 31] width 4 height 6
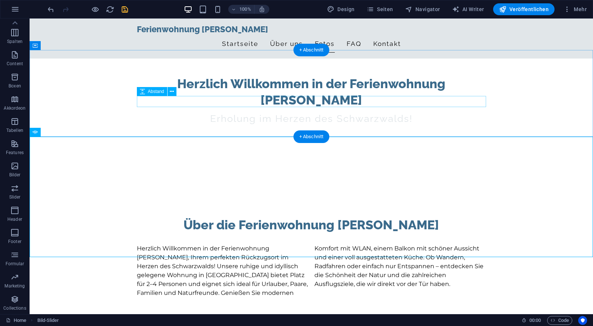
scroll to position [273, 0]
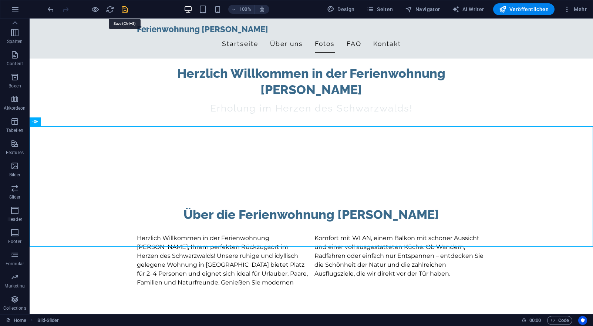
click at [127, 7] on icon "save" at bounding box center [125, 9] width 9 height 9
checkbox input "false"
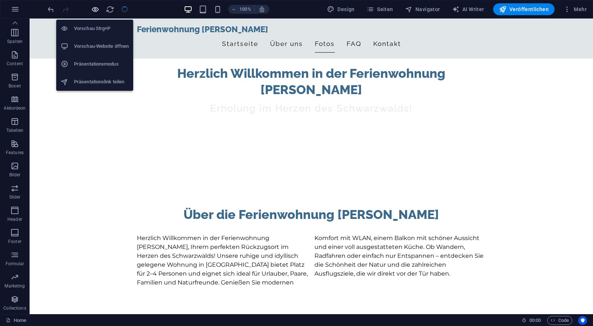
click at [99, 10] on icon "button" at bounding box center [95, 9] width 9 height 9
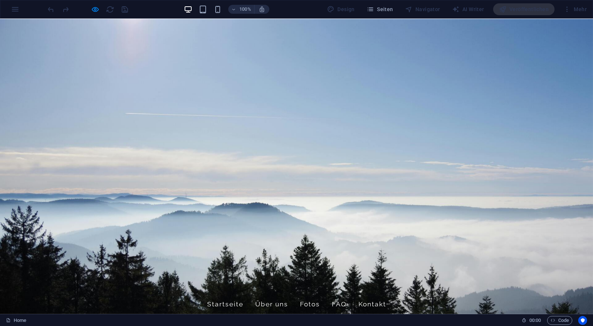
scroll to position [0, 0]
click at [526, 11] on div "Veröffentlichen" at bounding box center [523, 9] width 61 height 12
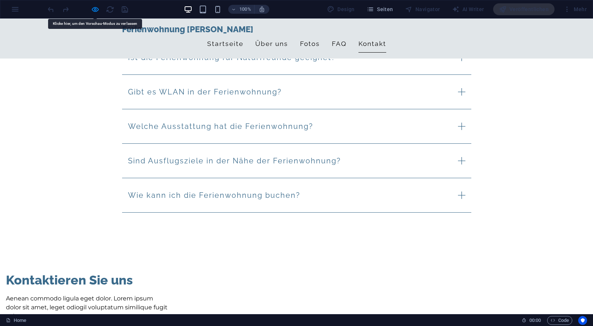
scroll to position [1064, 0]
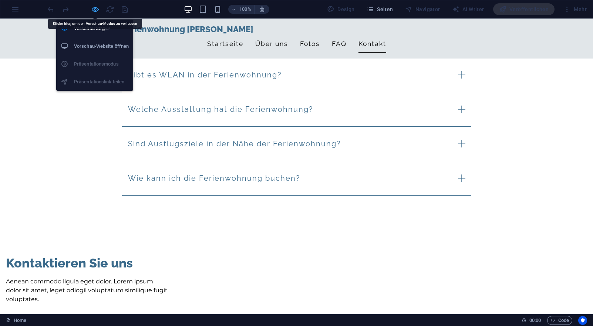
click at [96, 7] on icon "button" at bounding box center [95, 9] width 9 height 9
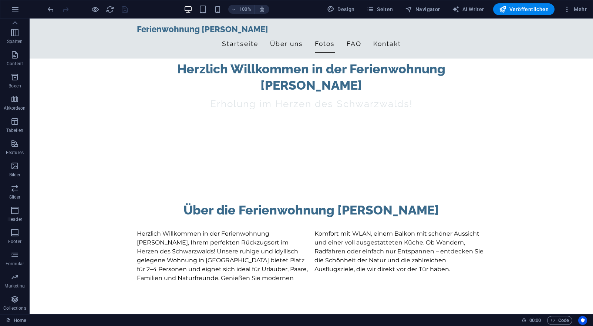
scroll to position [249, 0]
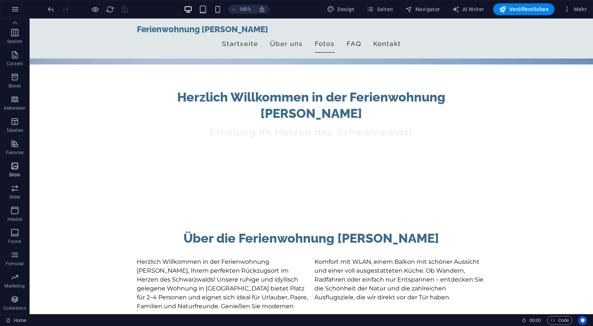
click at [17, 167] on icon "button" at bounding box center [14, 165] width 9 height 9
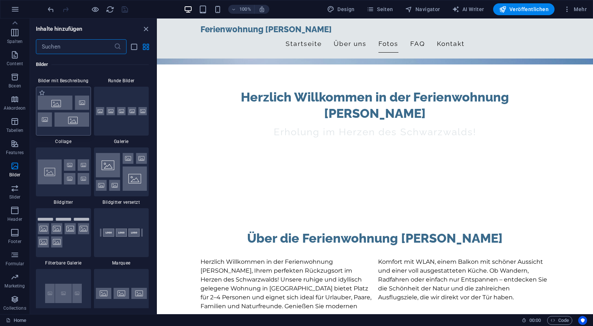
scroll to position [3803, 0]
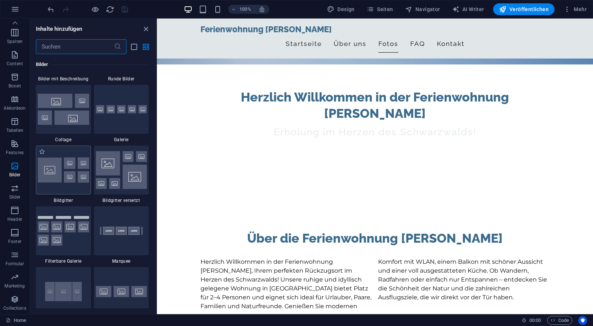
click at [70, 169] on img at bounding box center [63, 169] width 51 height 25
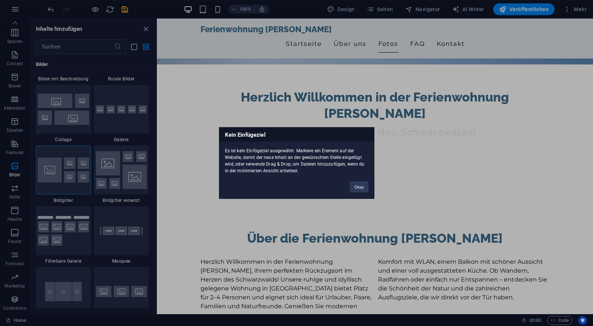
click at [361, 192] on div "Okay" at bounding box center [360, 183] width 30 height 19
click at [361, 191] on button "Okay" at bounding box center [359, 186] width 19 height 11
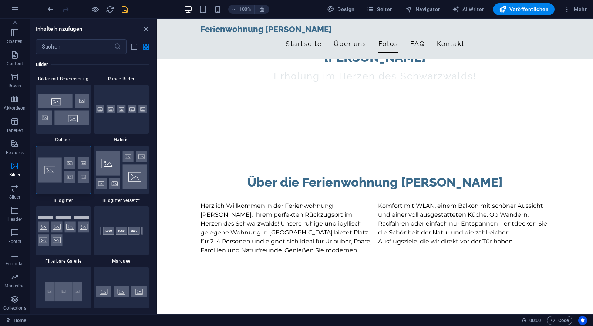
scroll to position [409, 0]
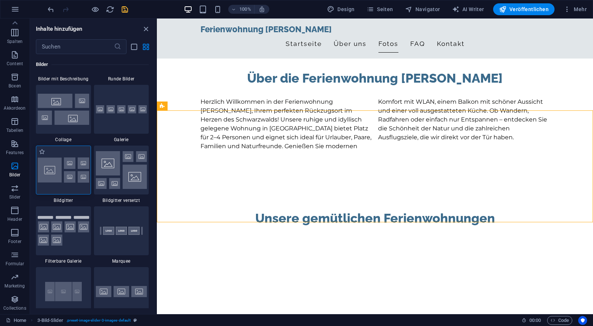
click at [78, 171] on img at bounding box center [63, 169] width 51 height 25
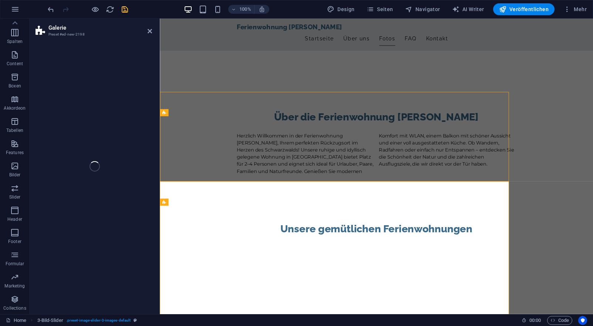
select select "rem"
select select "preset-gallery-v3-grid"
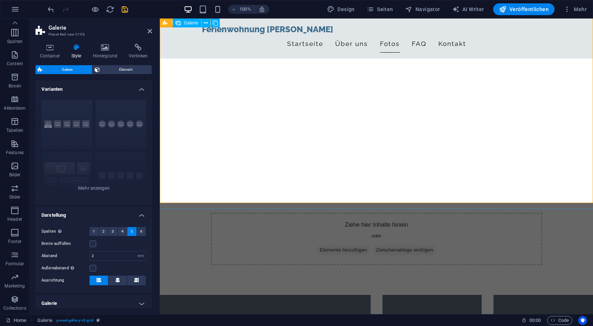
scroll to position [554, 0]
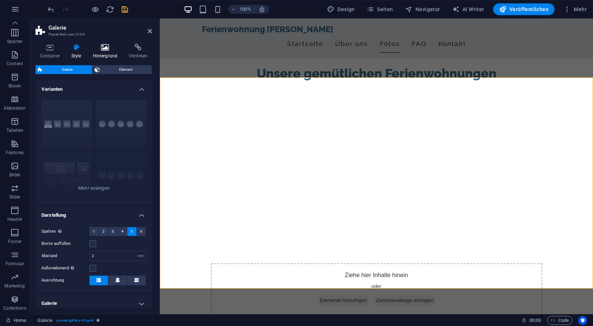
click at [103, 51] on icon at bounding box center [104, 47] width 33 height 7
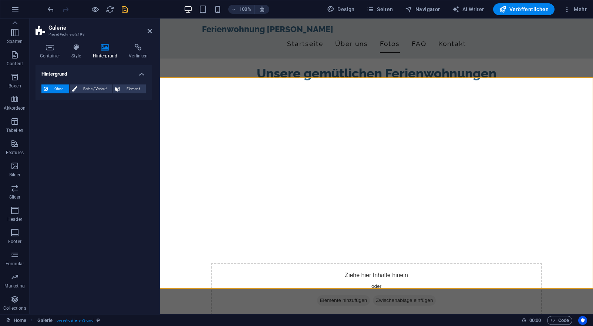
click at [153, 28] on aside "Galerie Preset #ed-new-2198 Container Style Hintergrund Verlinken Größe Höhe St…" at bounding box center [95, 166] width 130 height 295
click at [151, 30] on icon at bounding box center [150, 31] width 4 height 6
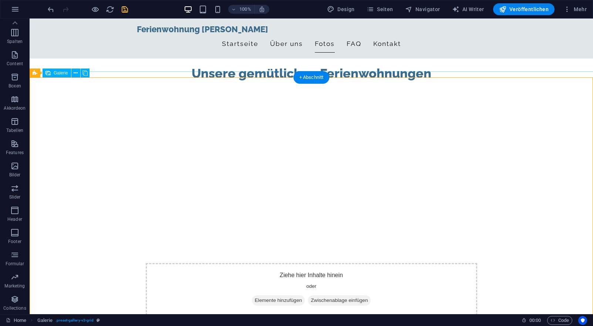
click at [63, 76] on div "Galerie" at bounding box center [57, 72] width 28 height 9
click at [74, 74] on icon at bounding box center [76, 73] width 4 height 8
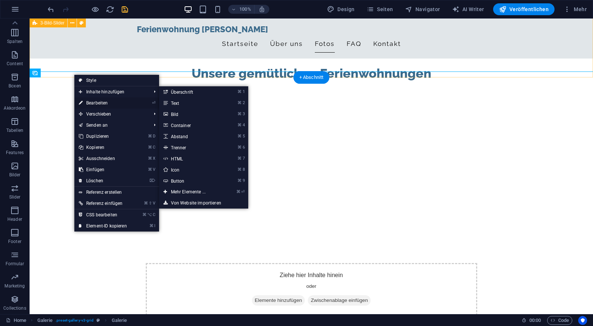
click at [90, 103] on link "⏎ Bearbeiten" at bounding box center [102, 102] width 57 height 11
select select "4"
select select "px"
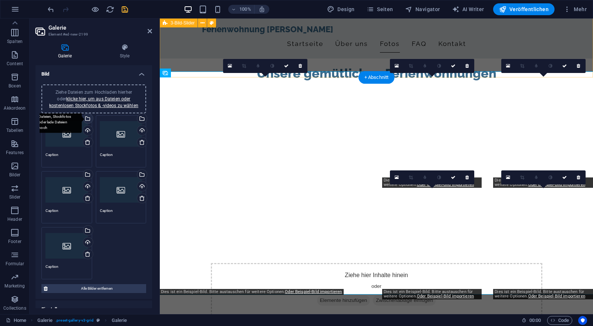
click at [82, 115] on div "Wähle aus deinen Dateien, Stockfotos oder lade Dateien hoch" at bounding box center [58, 119] width 48 height 28
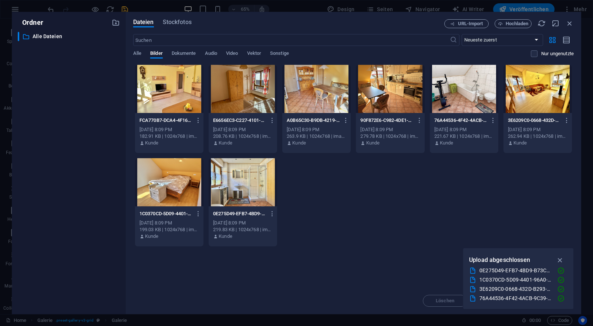
click at [168, 104] on div at bounding box center [169, 89] width 68 height 48
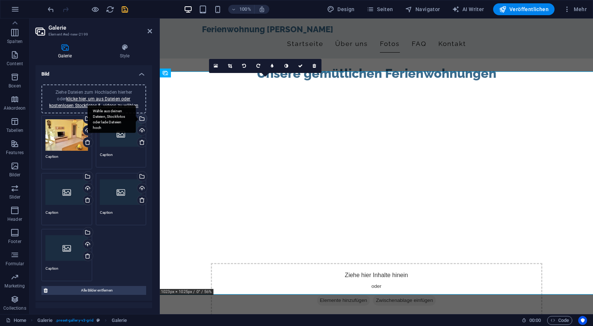
click at [141, 118] on div "Wähle aus deinen Dateien, Stockfotos oder lade Dateien hoch" at bounding box center [141, 119] width 11 height 11
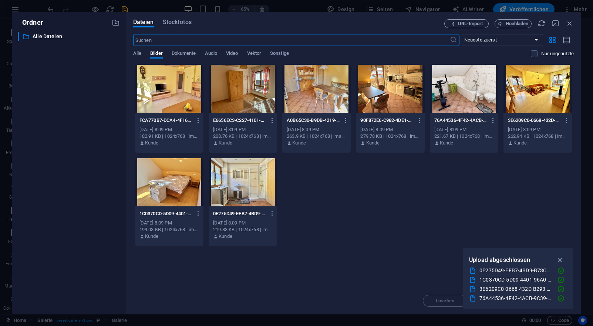
click at [299, 118] on p "A0B65C30-B9DB-4219-8F8B-95DD243F7366_1_105_c-a4oqrPDnj_jvrkWdetyG4Q.jpeg" at bounding box center [313, 120] width 53 height 7
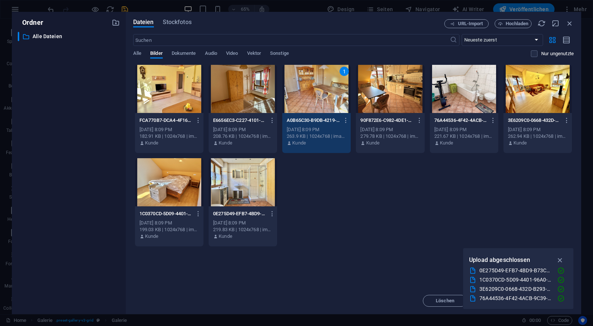
click at [299, 118] on p "A0B65C30-B9DB-4219-8F8B-95DD243F7366_1_105_c-a4oqrPDnj_jvrkWdetyG4Q.jpeg" at bounding box center [313, 120] width 53 height 7
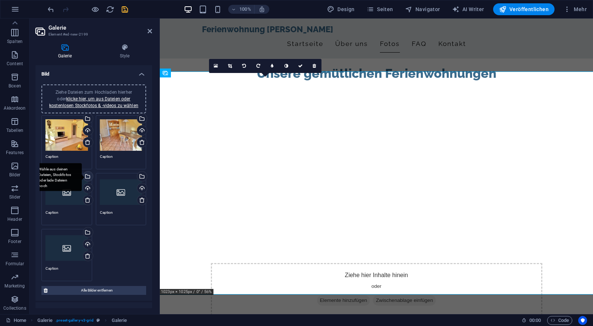
click at [87, 178] on div "Wähle aus deinen Dateien, Stockfotos oder lade Dateien hoch" at bounding box center [87, 176] width 11 height 11
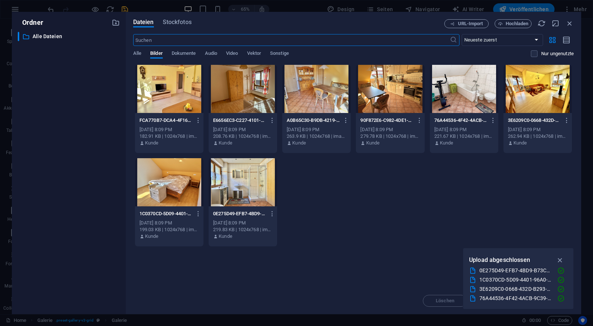
click at [248, 213] on p "0E275D49-EFB7-4BD9-B73C-8B349FA9BD15_1_105_c-EtJGxFMSVbbGL-GqCDqwcA.jpeg" at bounding box center [239, 213] width 53 height 7
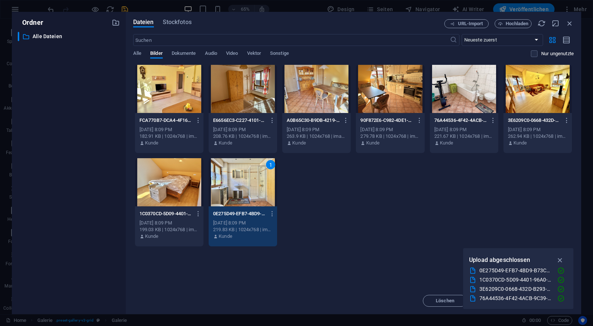
click at [248, 213] on p "0E275D49-EFB7-4BD9-B73C-8B349FA9BD15_1_105_c-EtJGxFMSVbbGL-GqCDqwcA.jpeg" at bounding box center [239, 213] width 53 height 7
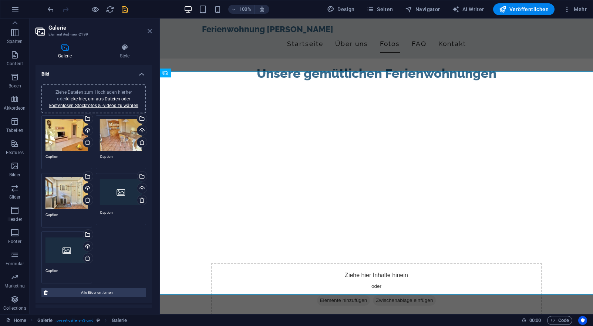
click at [152, 33] on icon at bounding box center [150, 31] width 4 height 6
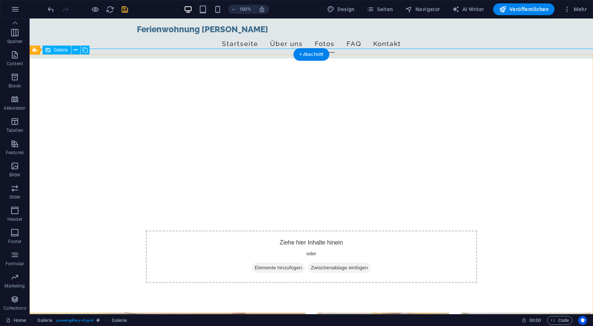
scroll to position [577, 0]
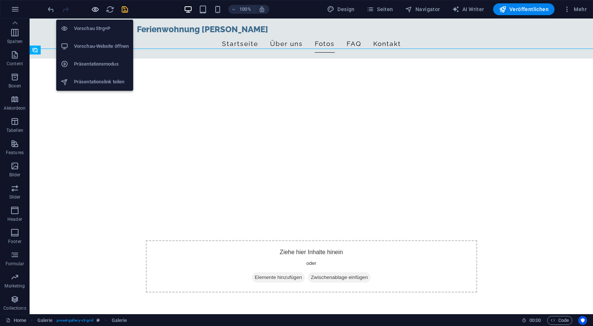
click at [97, 10] on icon "button" at bounding box center [95, 9] width 9 height 9
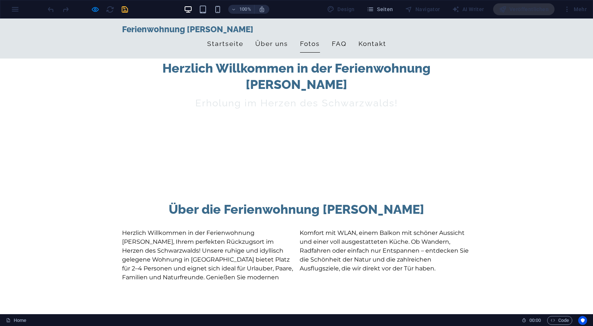
scroll to position [279, 0]
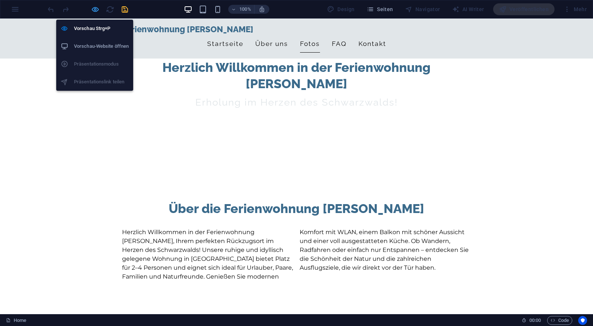
click at [95, 7] on icon "button" at bounding box center [95, 9] width 9 height 9
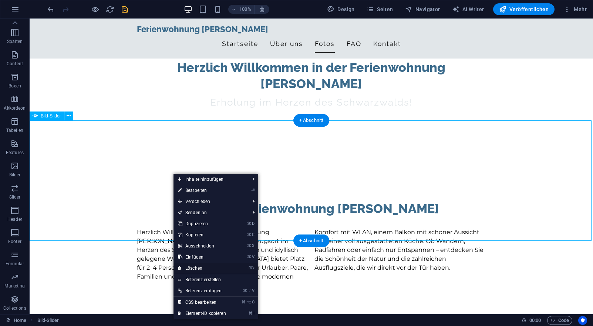
click at [201, 269] on link "⌦ Löschen" at bounding box center [202, 267] width 57 height 11
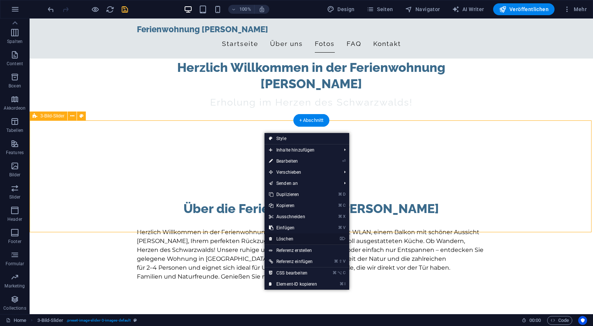
click at [278, 235] on link "⌦ Löschen" at bounding box center [293, 238] width 57 height 11
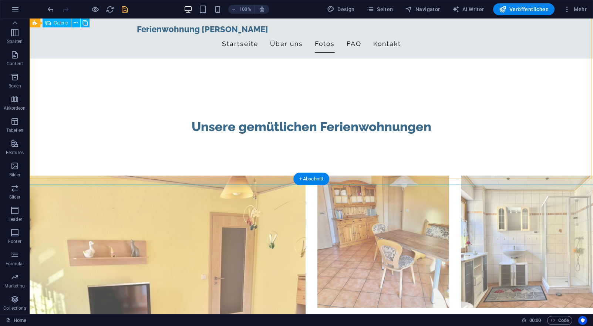
scroll to position [535, 0]
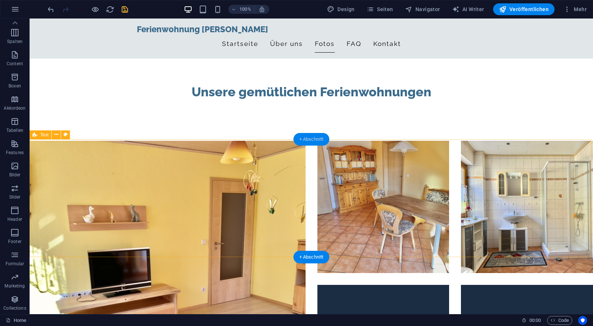
click at [321, 142] on div "+ Abschnitt" at bounding box center [311, 139] width 36 height 13
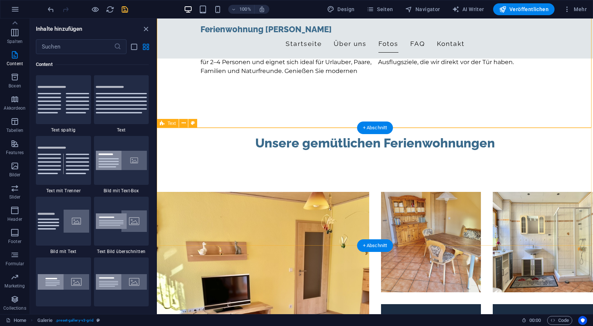
scroll to position [483, 0]
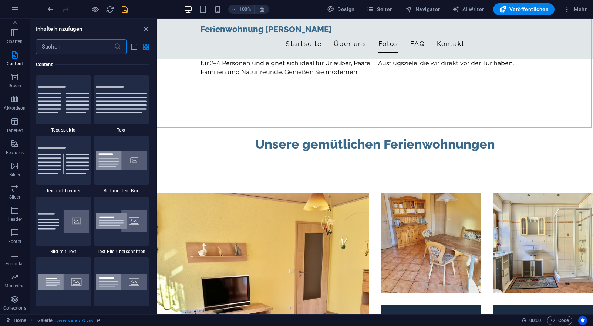
click at [54, 46] on input "text" at bounding box center [75, 46] width 78 height 15
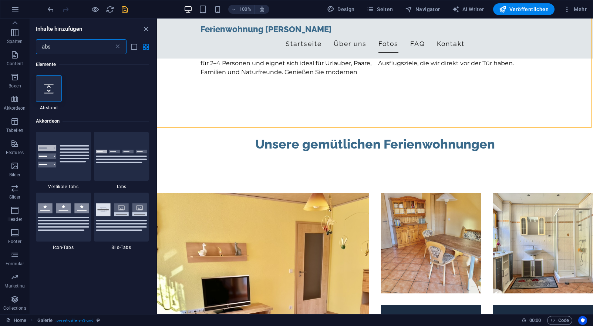
scroll to position [0, 0]
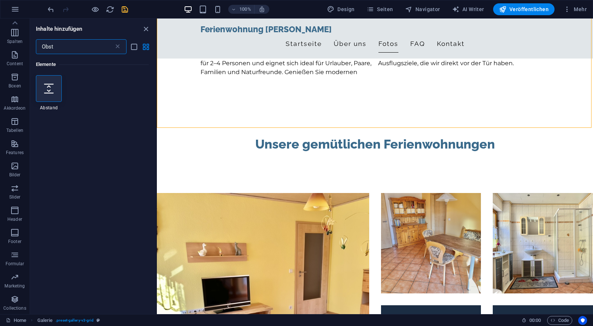
type input "Obst"
drag, startPoint x: 55, startPoint y: 60, endPoint x: 52, endPoint y: 88, distance: 28.6
click at [52, 88] on icon at bounding box center [49, 89] width 10 height 10
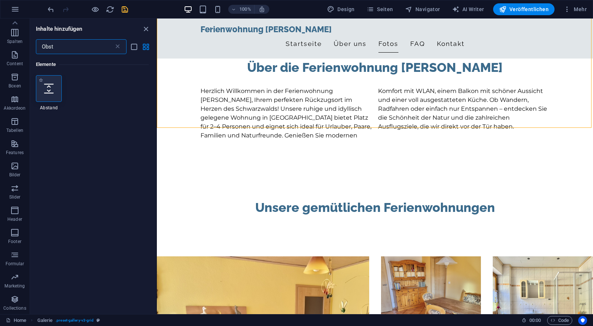
select select "px"
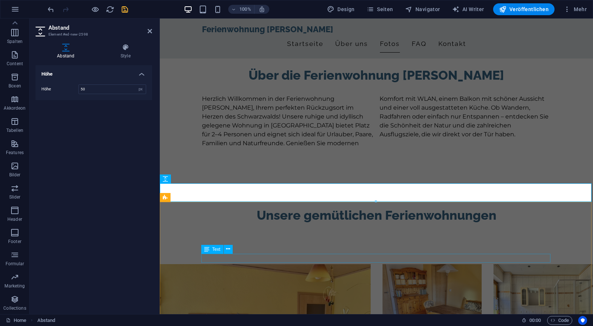
scroll to position [474, 0]
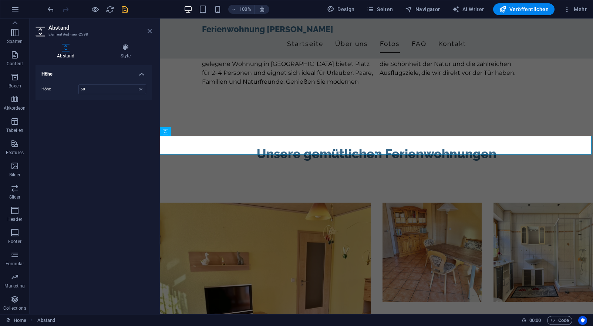
drag, startPoint x: 150, startPoint y: 33, endPoint x: 124, endPoint y: 21, distance: 28.5
click at [150, 33] on icon at bounding box center [150, 31] width 4 height 6
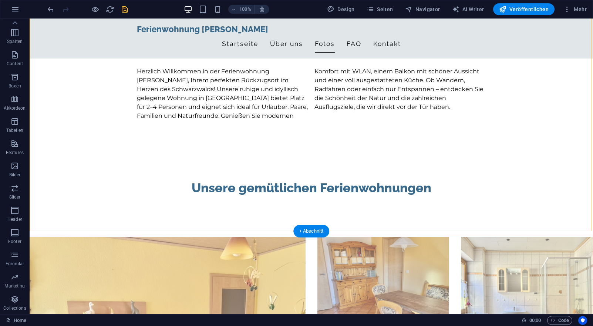
scroll to position [444, 0]
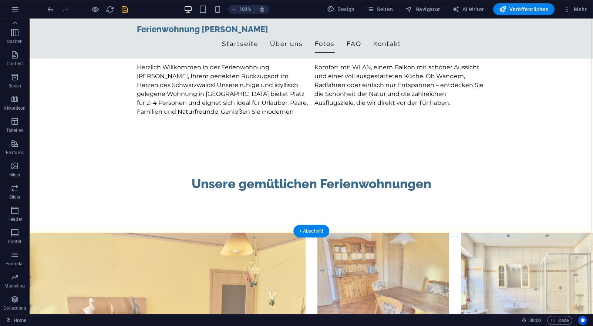
select select "4"
select select "px"
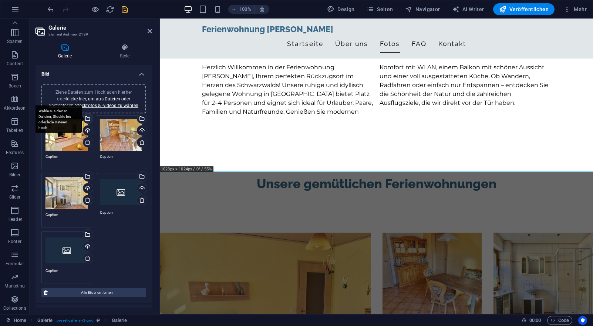
click at [87, 120] on div "Wähle aus deinen Dateien, Stockfotos oder lade Dateien hoch" at bounding box center [87, 119] width 11 height 11
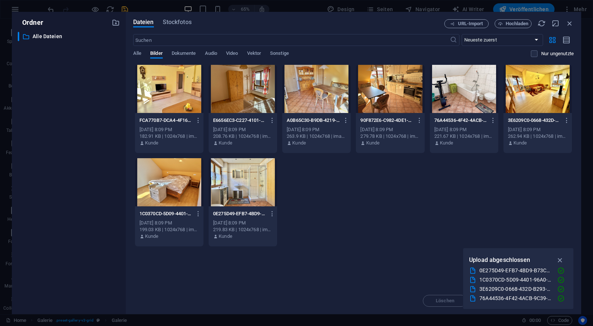
click at [543, 89] on div at bounding box center [538, 89] width 68 height 48
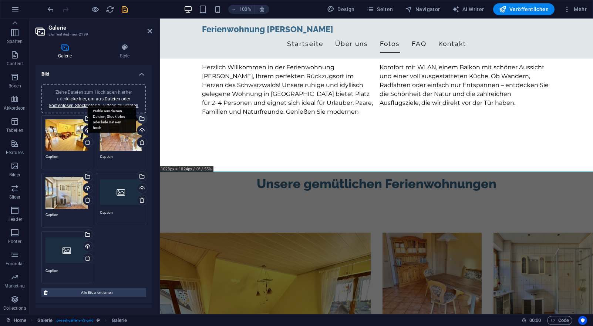
click at [142, 118] on div "Wähle aus deinen Dateien, Stockfotos oder lade Dateien hoch" at bounding box center [141, 119] width 11 height 11
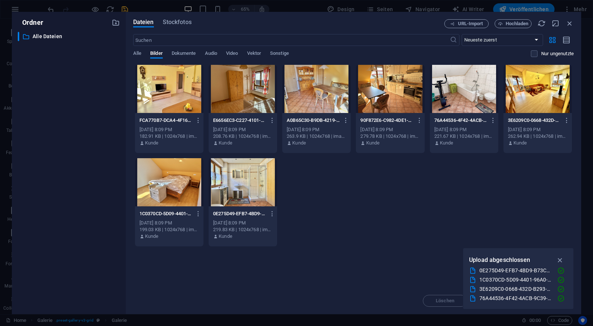
click at [163, 107] on div at bounding box center [169, 89] width 68 height 48
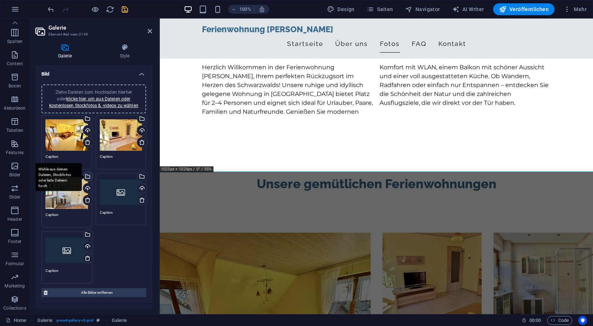
click at [82, 176] on div "Wähle aus deinen Dateien, Stockfotos oder lade Dateien hoch" at bounding box center [58, 177] width 48 height 28
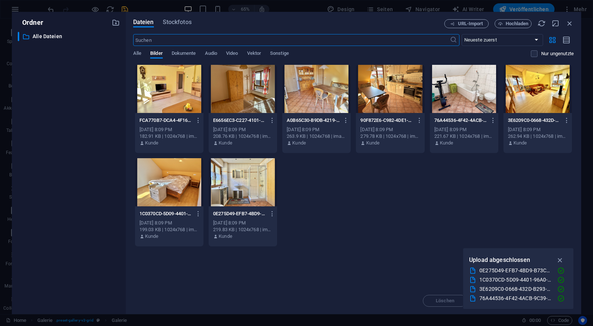
click at [167, 184] on div at bounding box center [169, 182] width 68 height 48
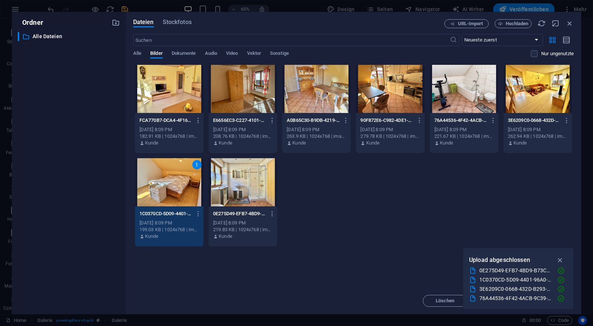
click at [167, 184] on div "1" at bounding box center [169, 182] width 68 height 48
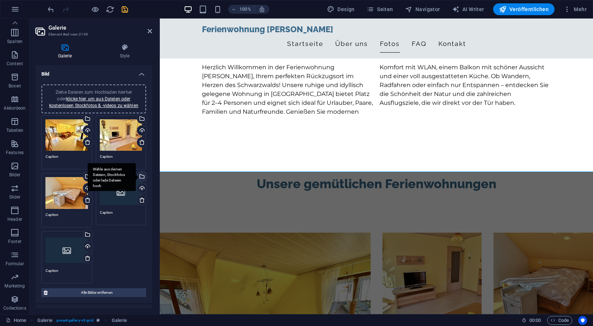
click at [140, 175] on div "Wähle aus deinen Dateien, Stockfotos oder lade Dateien hoch" at bounding box center [141, 176] width 11 height 11
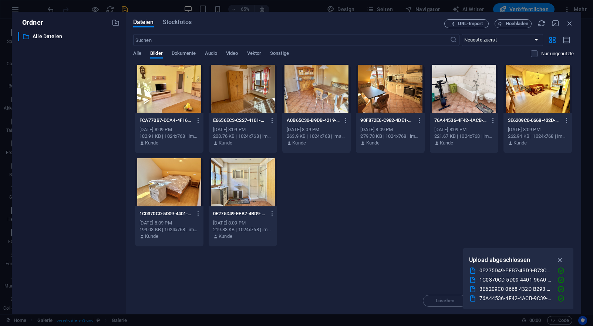
click at [259, 110] on div at bounding box center [243, 89] width 68 height 48
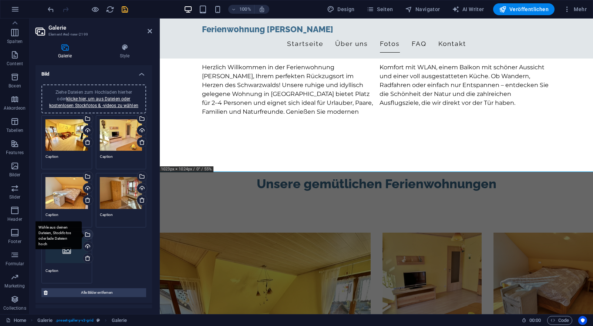
click at [89, 232] on div "Wähle aus deinen Dateien, Stockfotos oder lade Dateien hoch" at bounding box center [87, 234] width 11 height 11
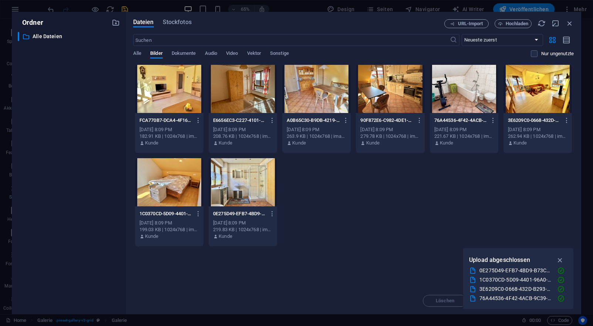
click at [391, 99] on div at bounding box center [390, 89] width 68 height 48
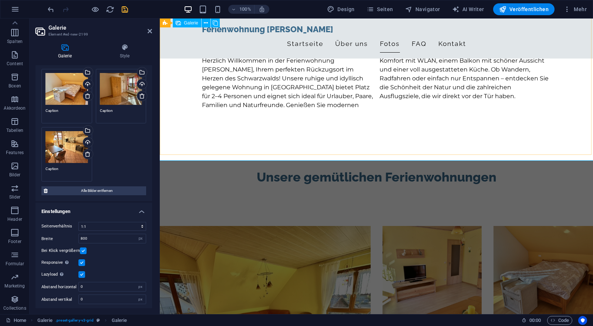
scroll to position [455, 0]
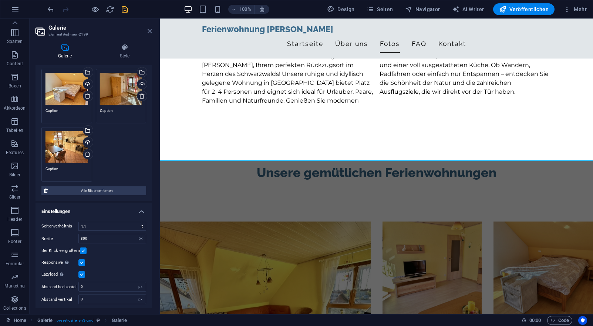
click at [149, 31] on icon at bounding box center [150, 31] width 4 height 6
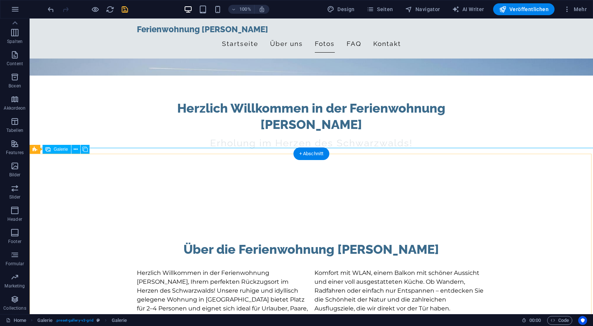
scroll to position [253, 0]
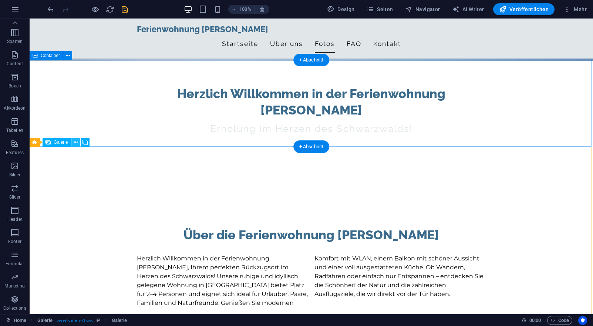
click at [79, 145] on button at bounding box center [75, 142] width 9 height 9
click at [84, 141] on icon at bounding box center [85, 142] width 5 height 8
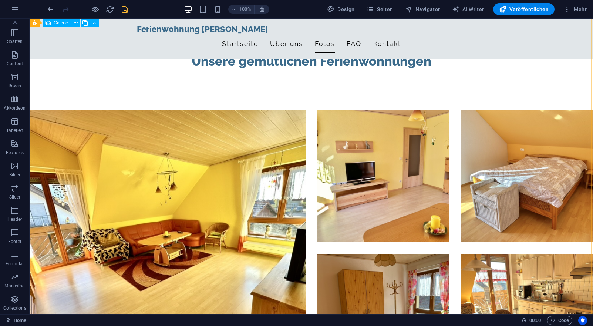
scroll to position [522, 0]
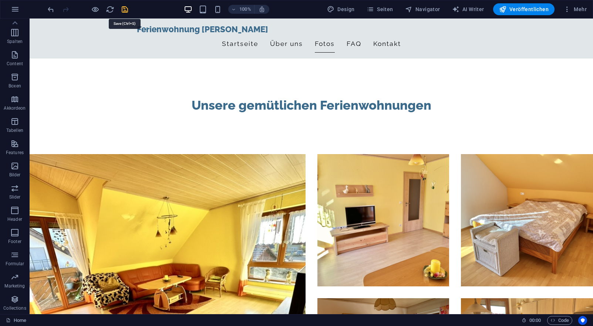
click at [127, 11] on icon "save" at bounding box center [125, 9] width 9 height 9
checkbox input "false"
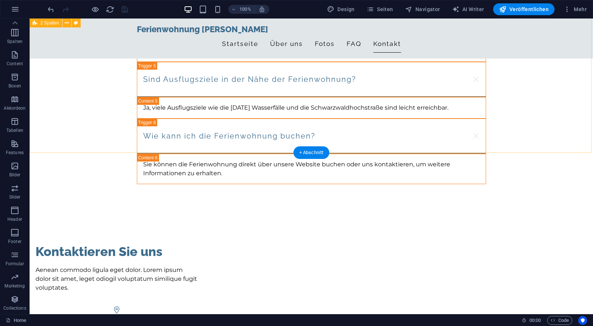
scroll to position [1617, 0]
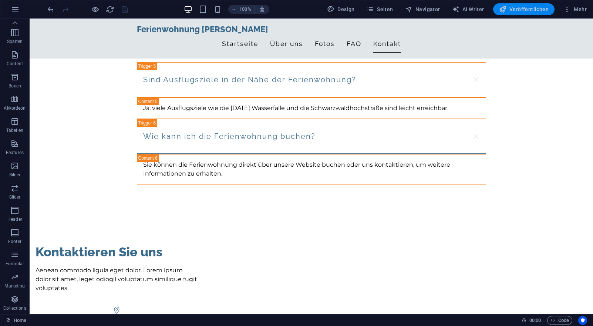
click at [524, 6] on span "Veröffentlichen" at bounding box center [524, 9] width 50 height 7
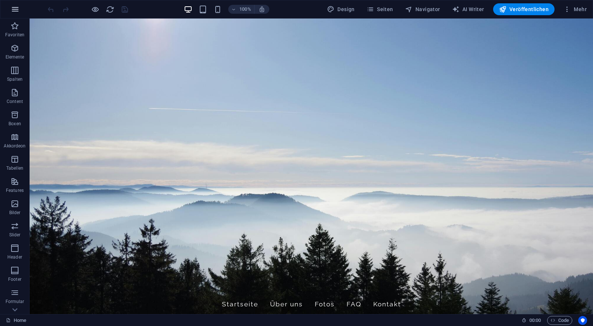
click at [14, 13] on icon "button" at bounding box center [15, 9] width 9 height 9
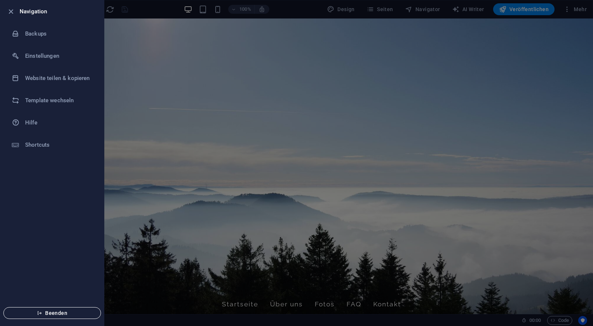
click at [35, 318] on button "Beenden" at bounding box center [52, 313] width 98 height 12
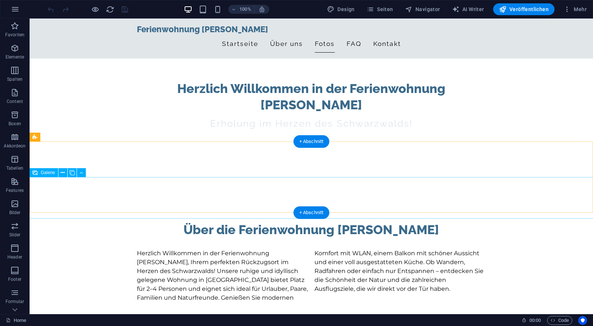
scroll to position [238, 0]
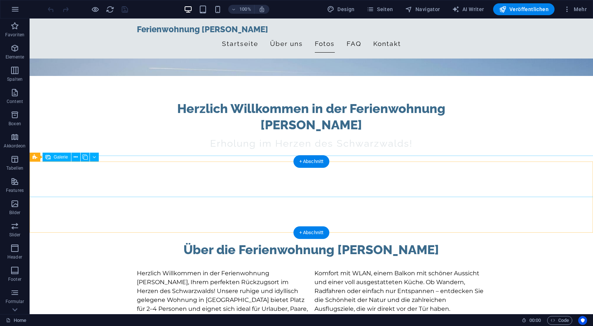
click at [76, 159] on icon at bounding box center [76, 157] width 4 height 8
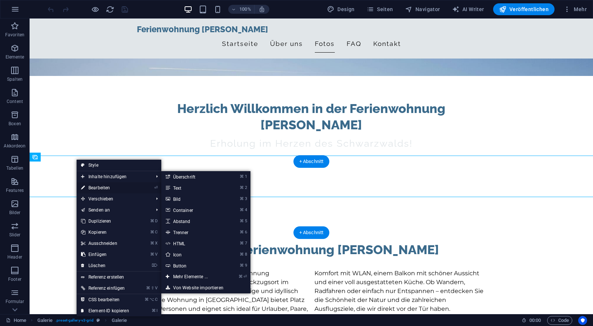
click at [93, 188] on link "⏎ Bearbeiten" at bounding box center [105, 187] width 57 height 11
select select "4"
select select "px"
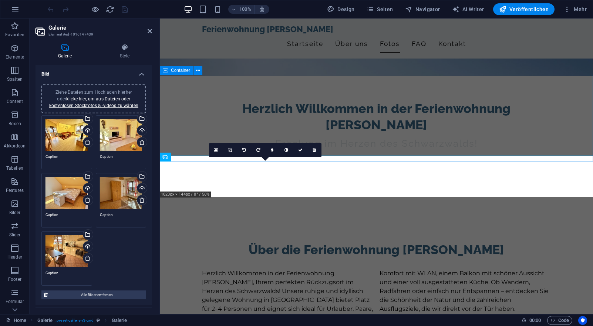
click at [61, 143] on div "Ziehe Dateien zum Hochladen hierher oder klicke hier, um aus Dateien oder koste…" at bounding box center [67, 135] width 43 height 32
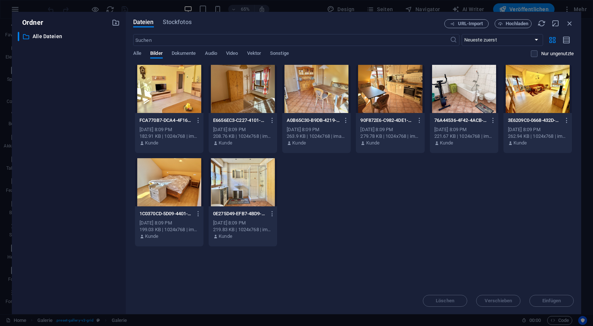
click at [175, 98] on div at bounding box center [169, 89] width 68 height 48
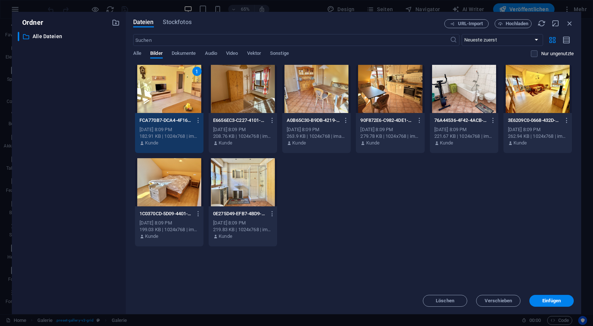
click at [175, 98] on div "1" at bounding box center [169, 89] width 68 height 48
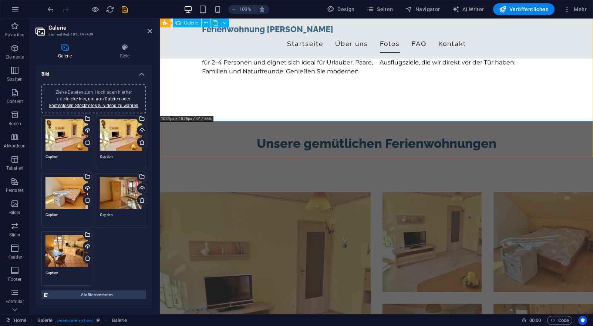
scroll to position [465, 0]
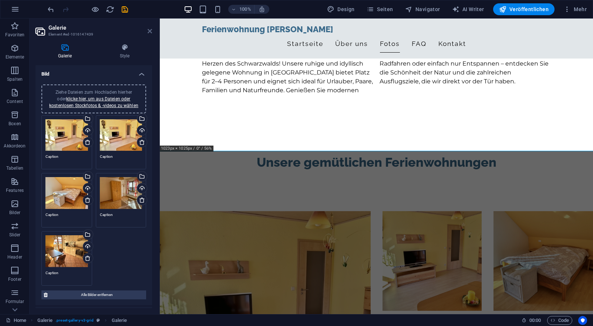
click at [150, 30] on icon at bounding box center [150, 31] width 4 height 6
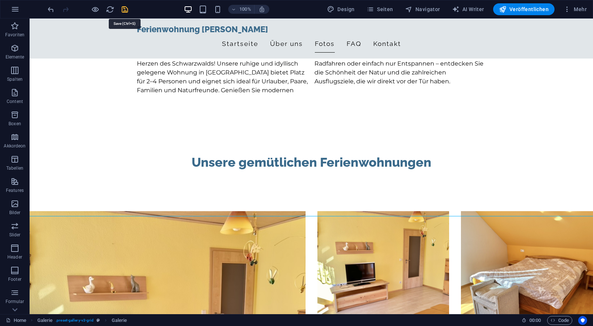
click at [122, 10] on icon "save" at bounding box center [125, 9] width 9 height 9
checkbox input "false"
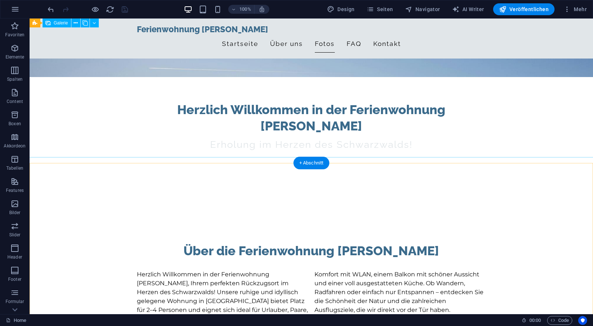
scroll to position [236, 0]
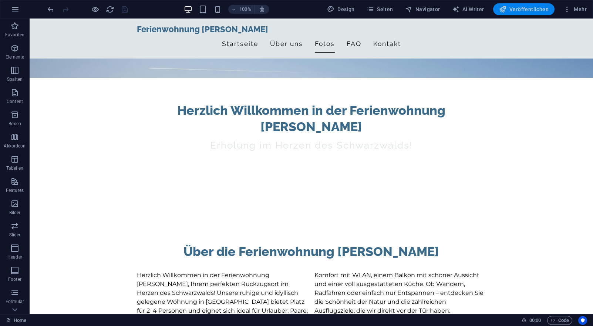
click at [525, 5] on button "Veröffentlichen" at bounding box center [523, 9] width 61 height 12
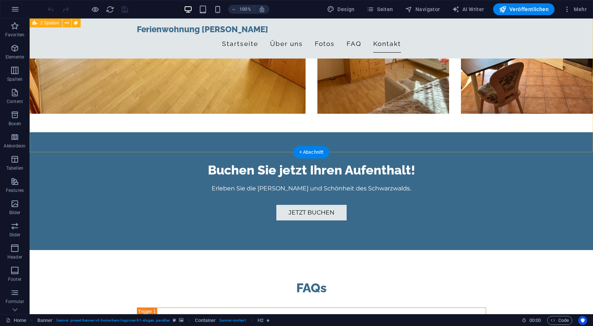
scroll to position [1126, 0]
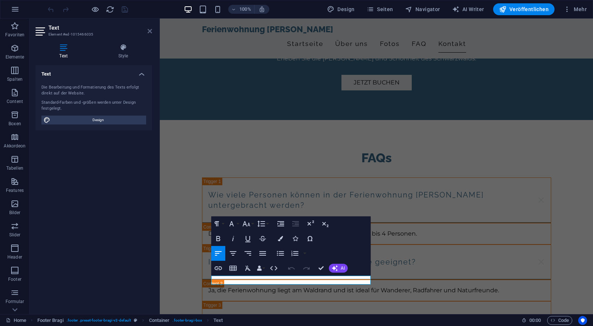
click at [151, 31] on icon at bounding box center [150, 31] width 4 height 6
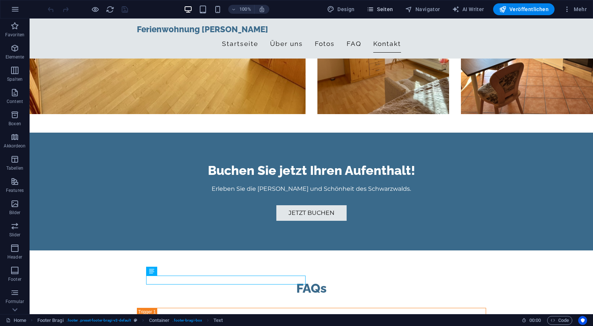
click at [386, 14] on button "Seiten" at bounding box center [380, 9] width 33 height 12
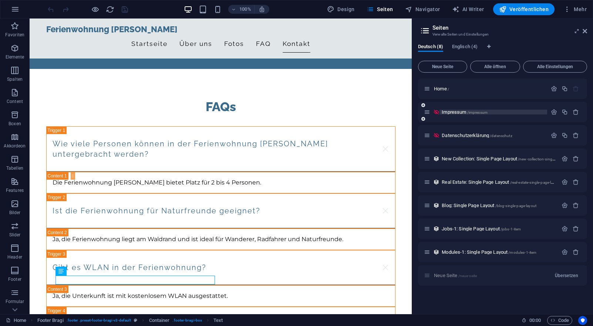
click at [506, 113] on p "Impressum /impressum" at bounding box center [493, 112] width 103 height 5
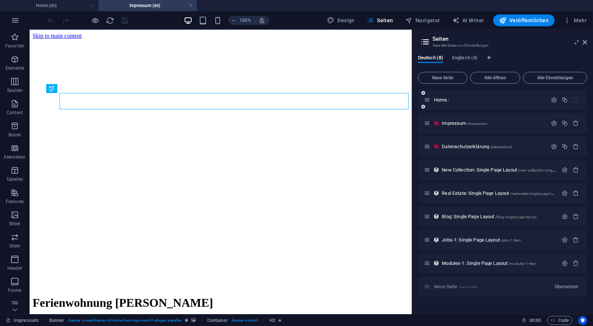
scroll to position [0, 0]
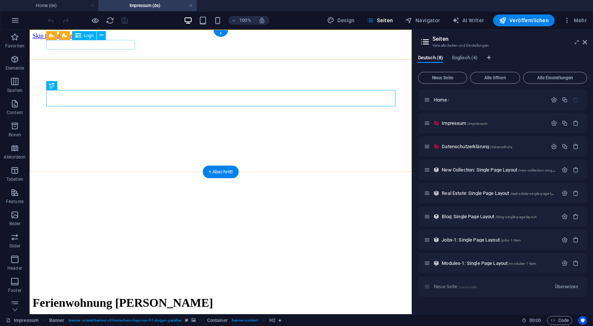
click at [128, 296] on div "Ferienwohnung [PERSON_NAME]" at bounding box center [221, 303] width 376 height 14
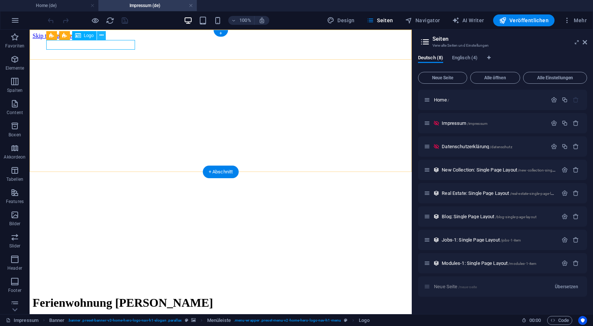
click at [100, 34] on icon at bounding box center [102, 35] width 4 height 8
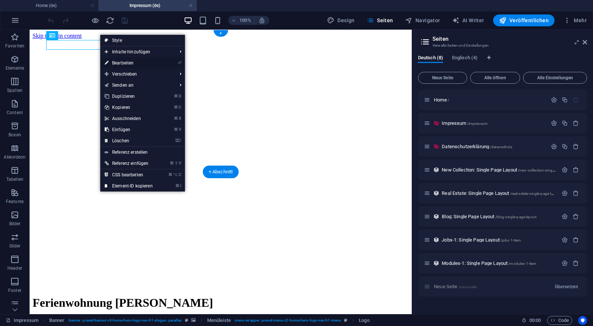
click at [118, 63] on link "⏎ Bearbeiten" at bounding box center [128, 62] width 57 height 11
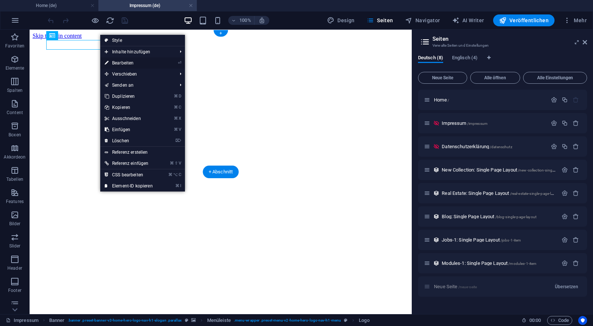
select select
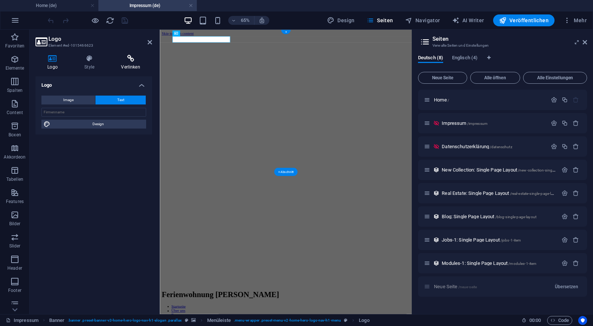
click at [132, 64] on h4 "Verlinken" at bounding box center [130, 63] width 43 height 16
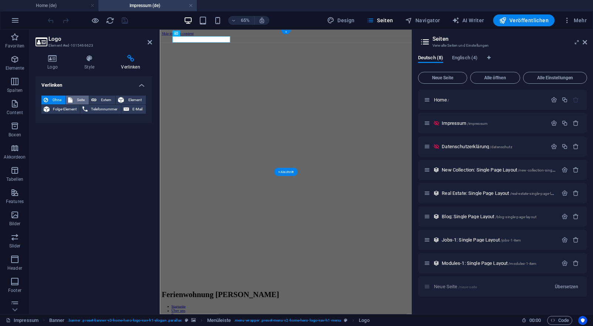
click at [88, 99] on button "Seite" at bounding box center [77, 99] width 23 height 9
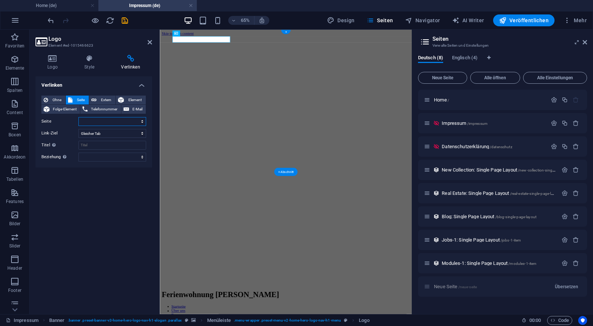
select select "0"
click at [149, 43] on icon at bounding box center [150, 42] width 4 height 6
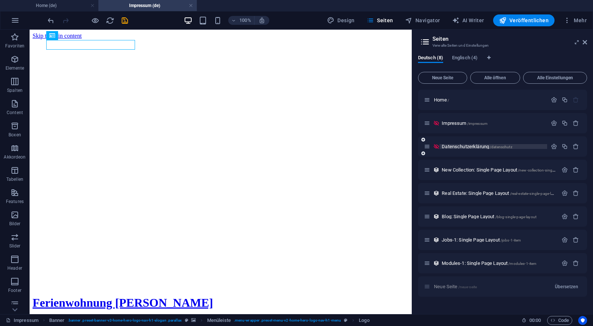
click at [451, 146] on span "Datenschutzerklärung /datenschutz" at bounding box center [477, 147] width 70 height 6
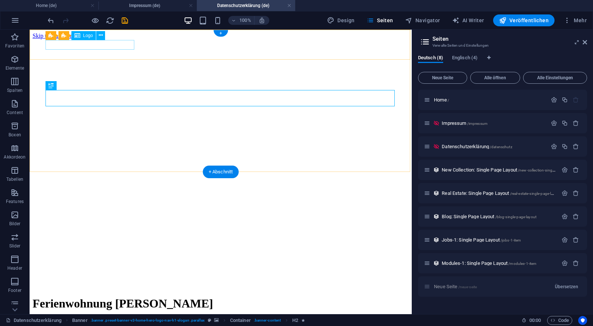
click at [112, 296] on div "Ferienwohnung [PERSON_NAME]" at bounding box center [221, 303] width 376 height 14
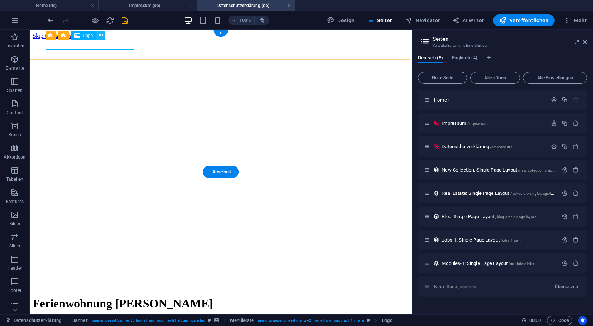
click at [99, 36] on icon at bounding box center [101, 35] width 4 height 8
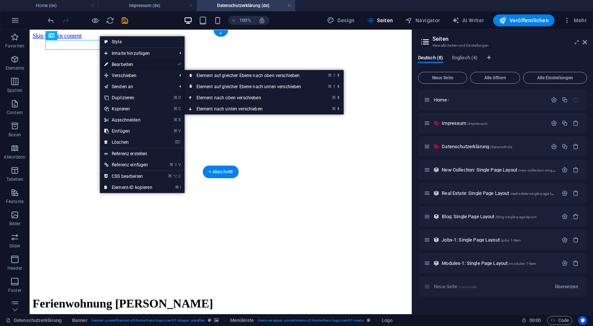
click at [117, 63] on link "⏎ Bearbeiten" at bounding box center [128, 64] width 57 height 11
select select
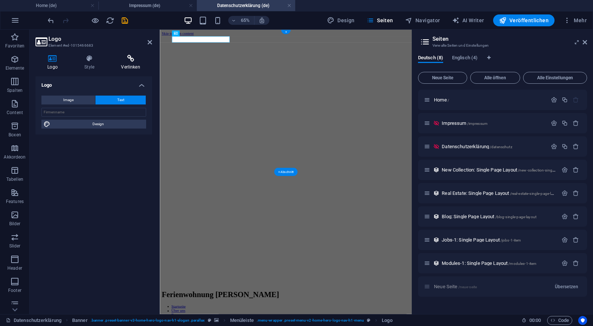
click at [128, 64] on h4 "Verlinken" at bounding box center [130, 63] width 43 height 16
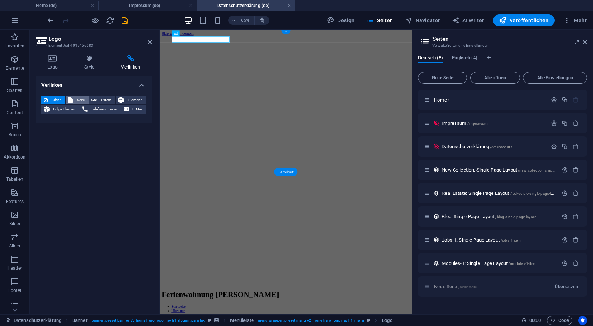
click at [84, 98] on span "Seite" at bounding box center [81, 99] width 12 height 9
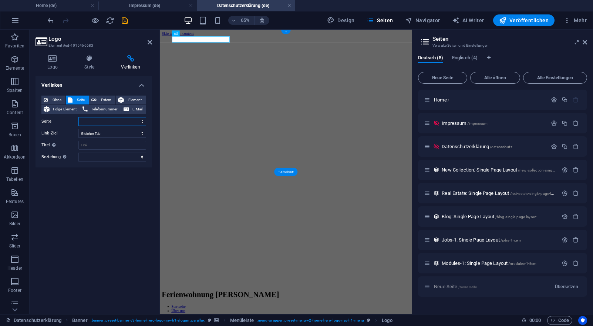
select select "0"
click at [151, 43] on icon at bounding box center [150, 42] width 4 height 6
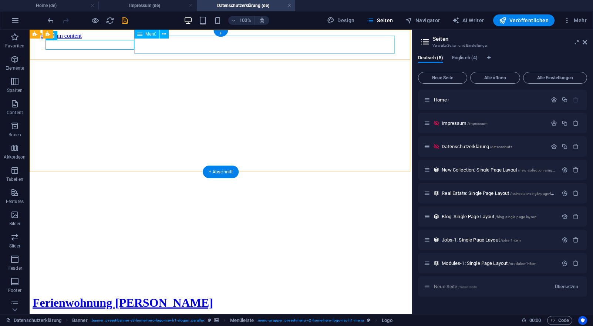
click at [164, 34] on icon at bounding box center [164, 34] width 4 height 8
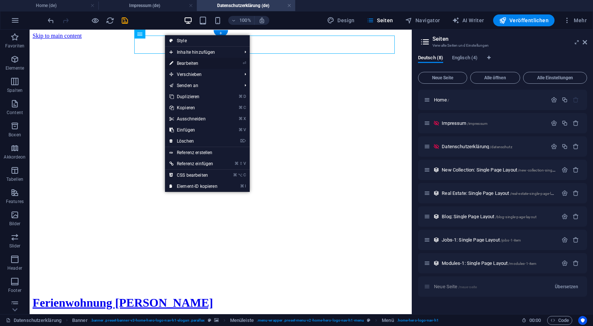
click at [184, 66] on link "⏎ Bearbeiten" at bounding box center [193, 63] width 57 height 11
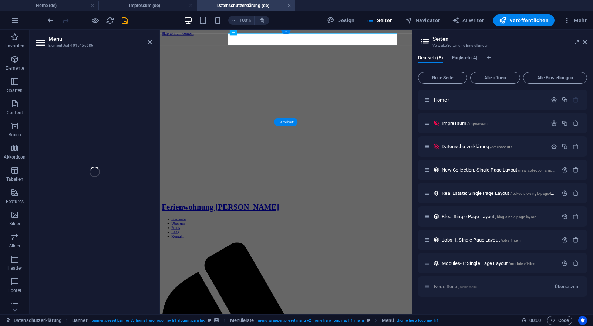
select select
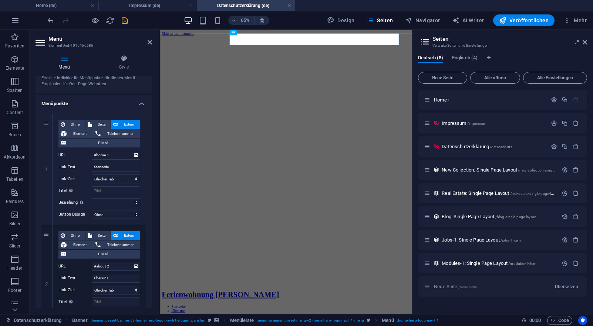
scroll to position [37, 0]
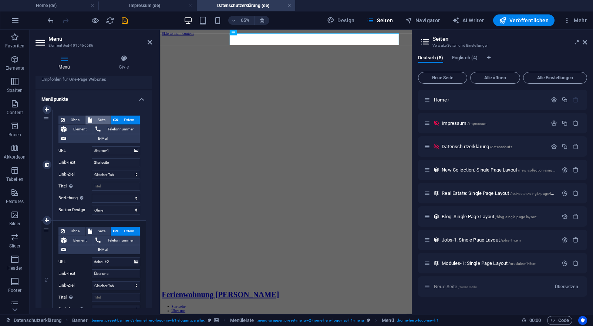
click at [103, 120] on span "Seite" at bounding box center [101, 119] width 14 height 9
select select
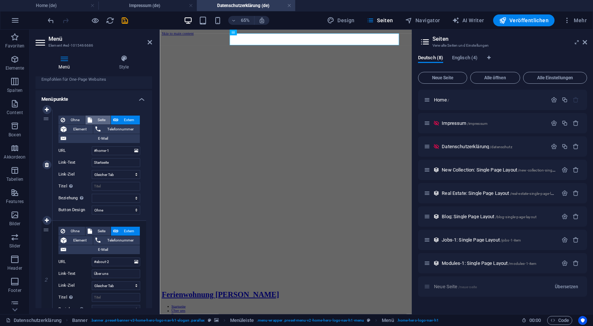
select select
select select "0"
select select
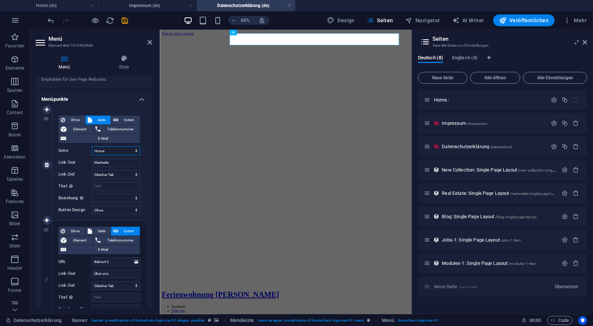
select select
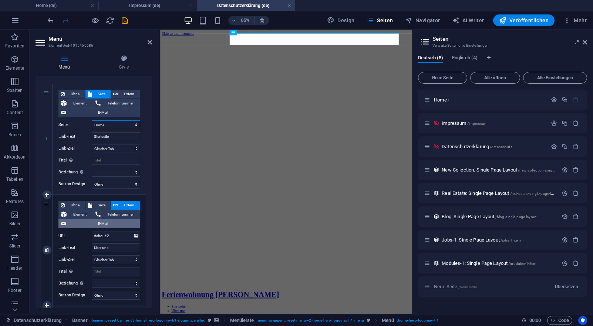
scroll to position [71, 0]
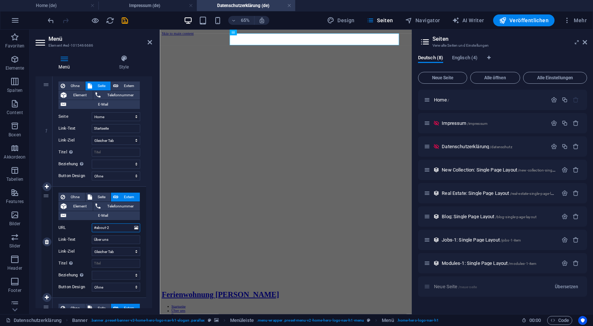
click at [128, 229] on input "#about-2" at bounding box center [116, 227] width 48 height 9
click at [148, 44] on icon at bounding box center [150, 42] width 4 height 6
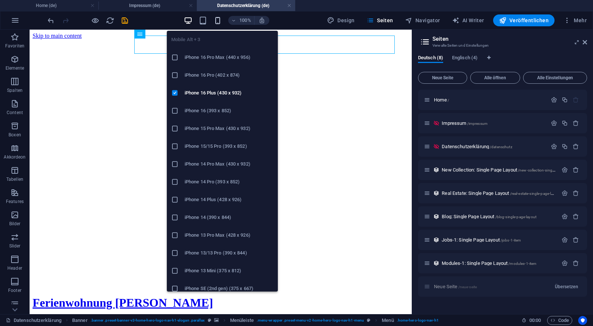
click at [216, 22] on icon "button" at bounding box center [218, 20] width 9 height 9
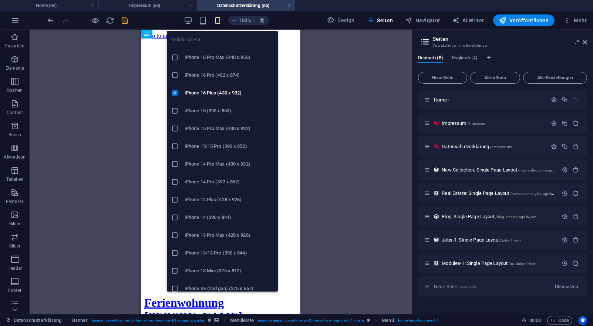
click at [216, 66] on li "iPhone 16 Pro Max (440 x 956)" at bounding box center [222, 57] width 111 height 18
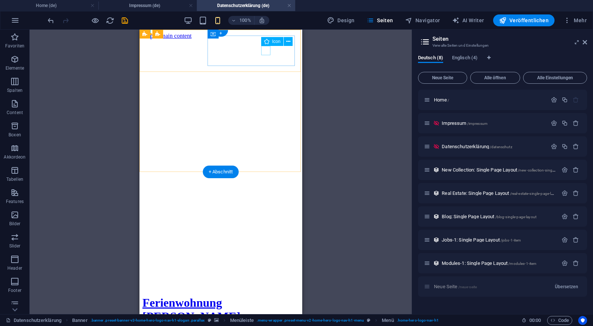
click at [289, 42] on icon at bounding box center [288, 42] width 4 height 8
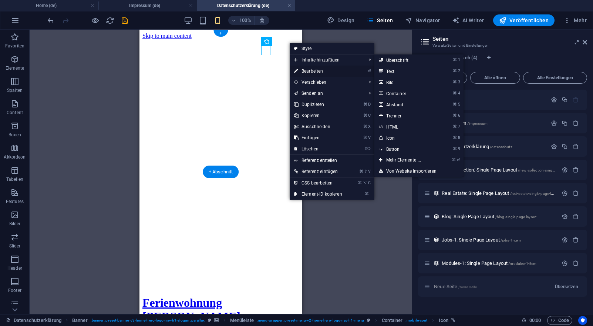
click at [302, 72] on link "⏎ Bearbeiten" at bounding box center [318, 71] width 57 height 11
select select "xMidYMid"
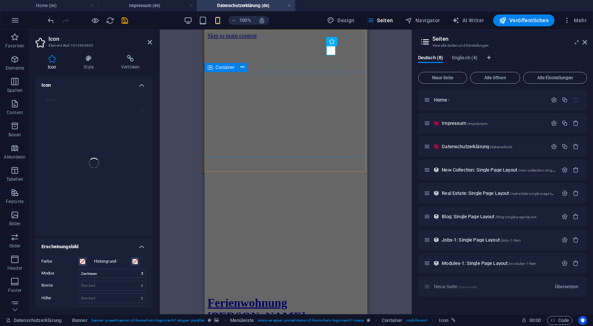
scroll to position [0, 0]
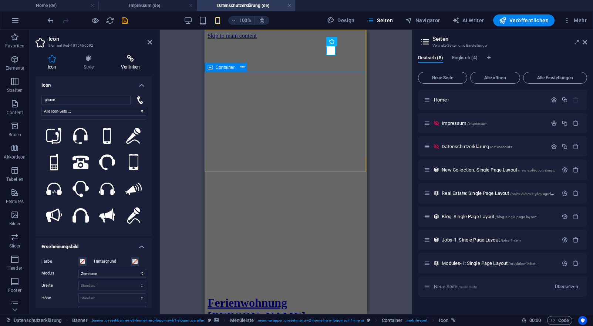
click at [132, 61] on icon at bounding box center [130, 58] width 43 height 7
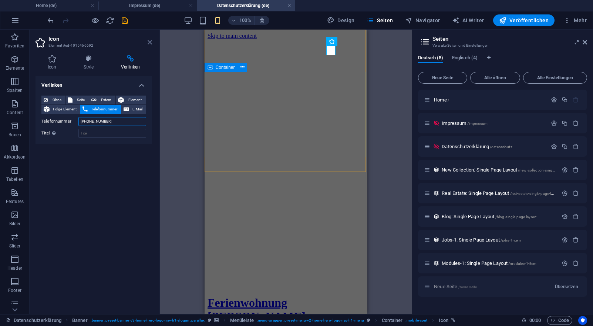
type input "+49 07804 910625"
click at [148, 42] on icon at bounding box center [150, 42] width 4 height 6
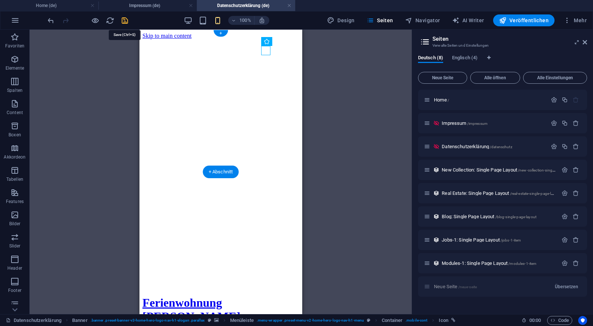
click at [126, 21] on icon "save" at bounding box center [125, 20] width 9 height 9
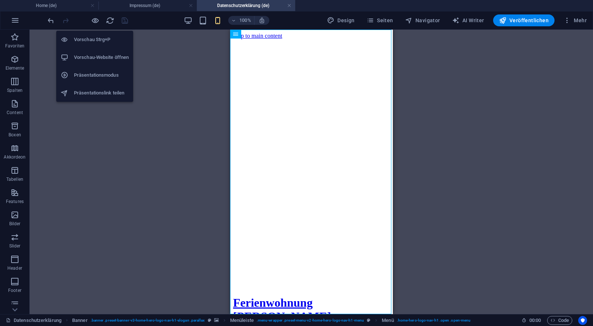
click at [100, 22] on div at bounding box center [87, 20] width 83 height 12
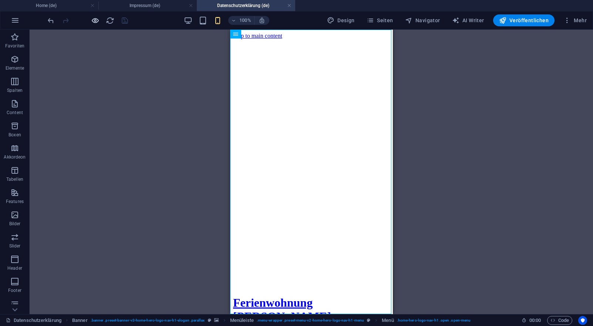
click at [97, 22] on icon "button" at bounding box center [95, 20] width 9 height 9
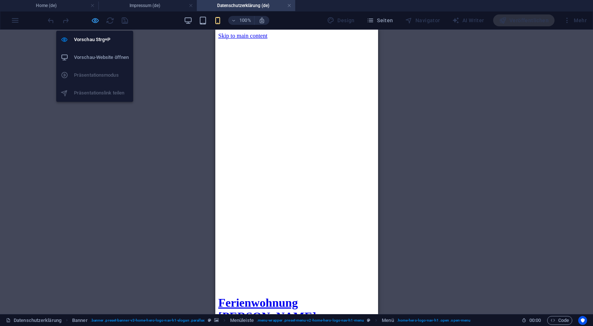
scroll to position [980, 0]
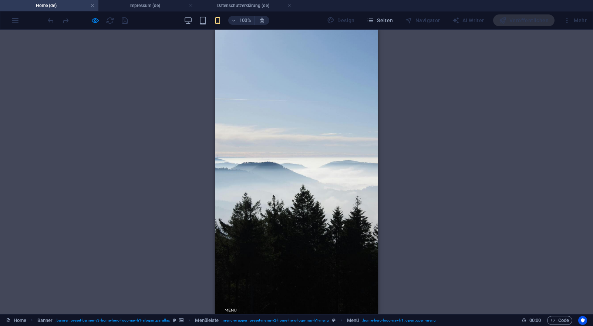
scroll to position [0, 0]
click at [236, 315] on div at bounding box center [230, 315] width 11 height 1
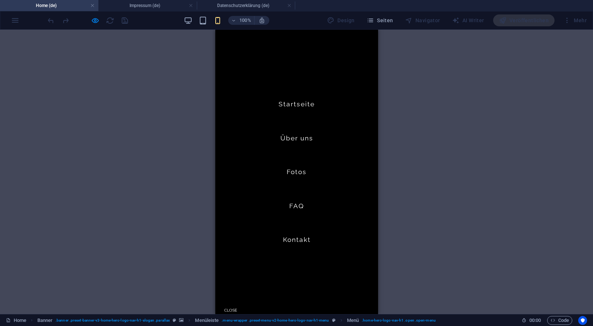
click at [302, 101] on link "Startseite" at bounding box center [296, 104] width 36 height 19
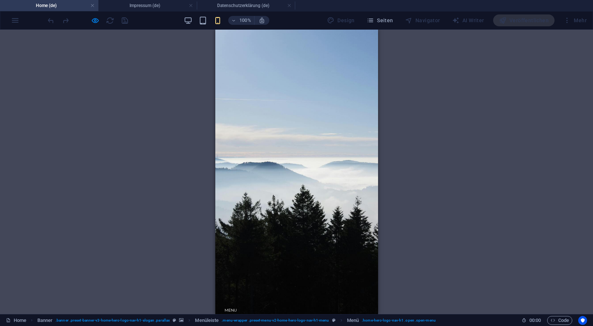
click at [236, 315] on div at bounding box center [230, 319] width 11 height 9
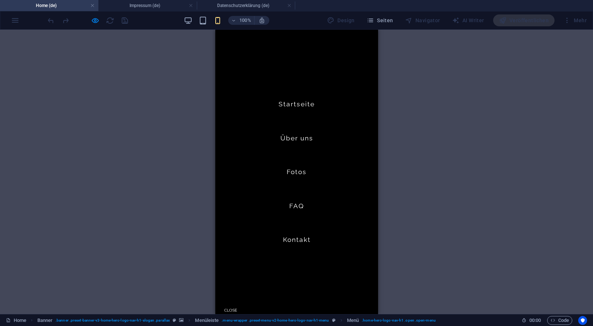
click at [236, 315] on div at bounding box center [230, 319] width 11 height 9
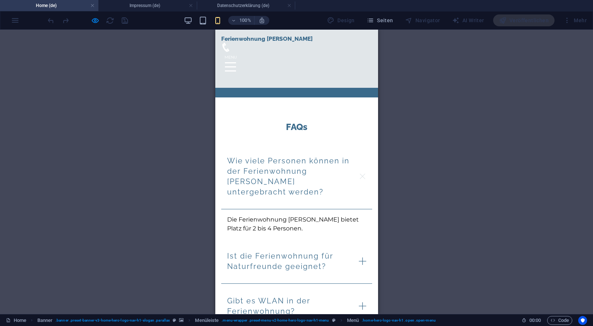
scroll to position [1250, 0]
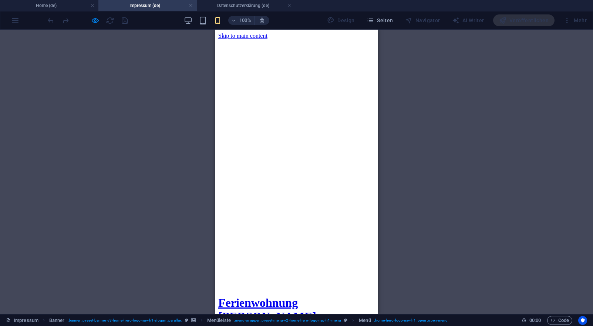
click at [275, 296] on span "Ferienwohnung [PERSON_NAME]" at bounding box center [267, 309] width 98 height 27
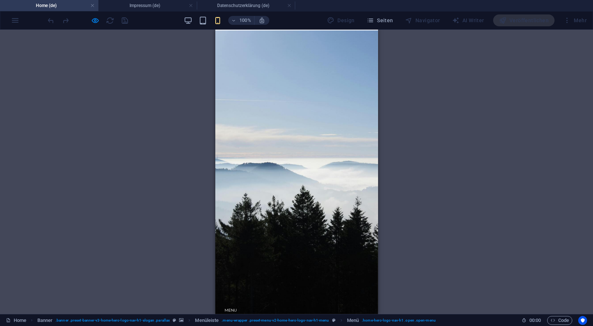
scroll to position [0, 0]
click at [230, 295] on icon at bounding box center [225, 299] width 9 height 9
click at [68, 9] on h4 "Home (de)" at bounding box center [49, 5] width 98 height 8
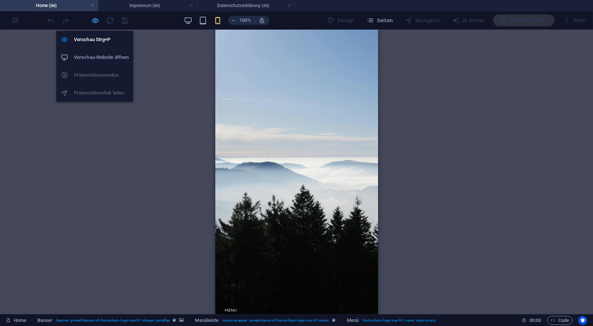
click at [96, 24] on icon "button" at bounding box center [95, 20] width 9 height 9
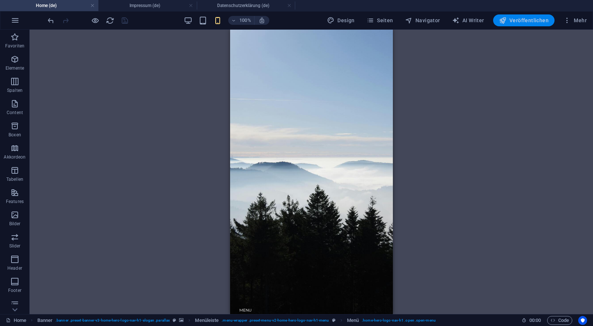
click at [507, 19] on icon "button" at bounding box center [502, 20] width 7 height 7
